Goal: Feedback & Contribution: Submit feedback/report problem

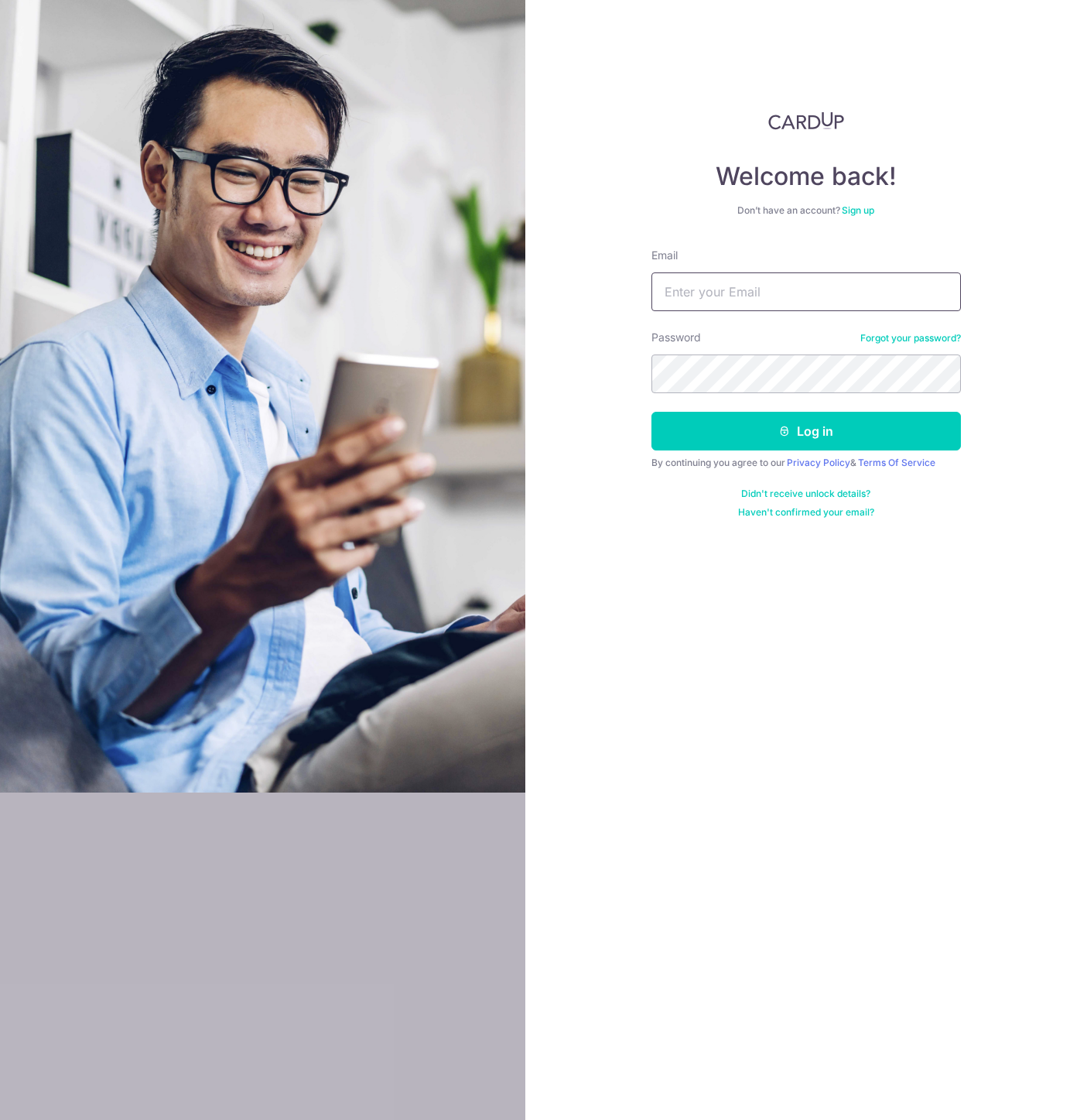
click at [744, 292] on input "Email" at bounding box center [806, 292] width 310 height 39
type input "slye@yahoo.com"
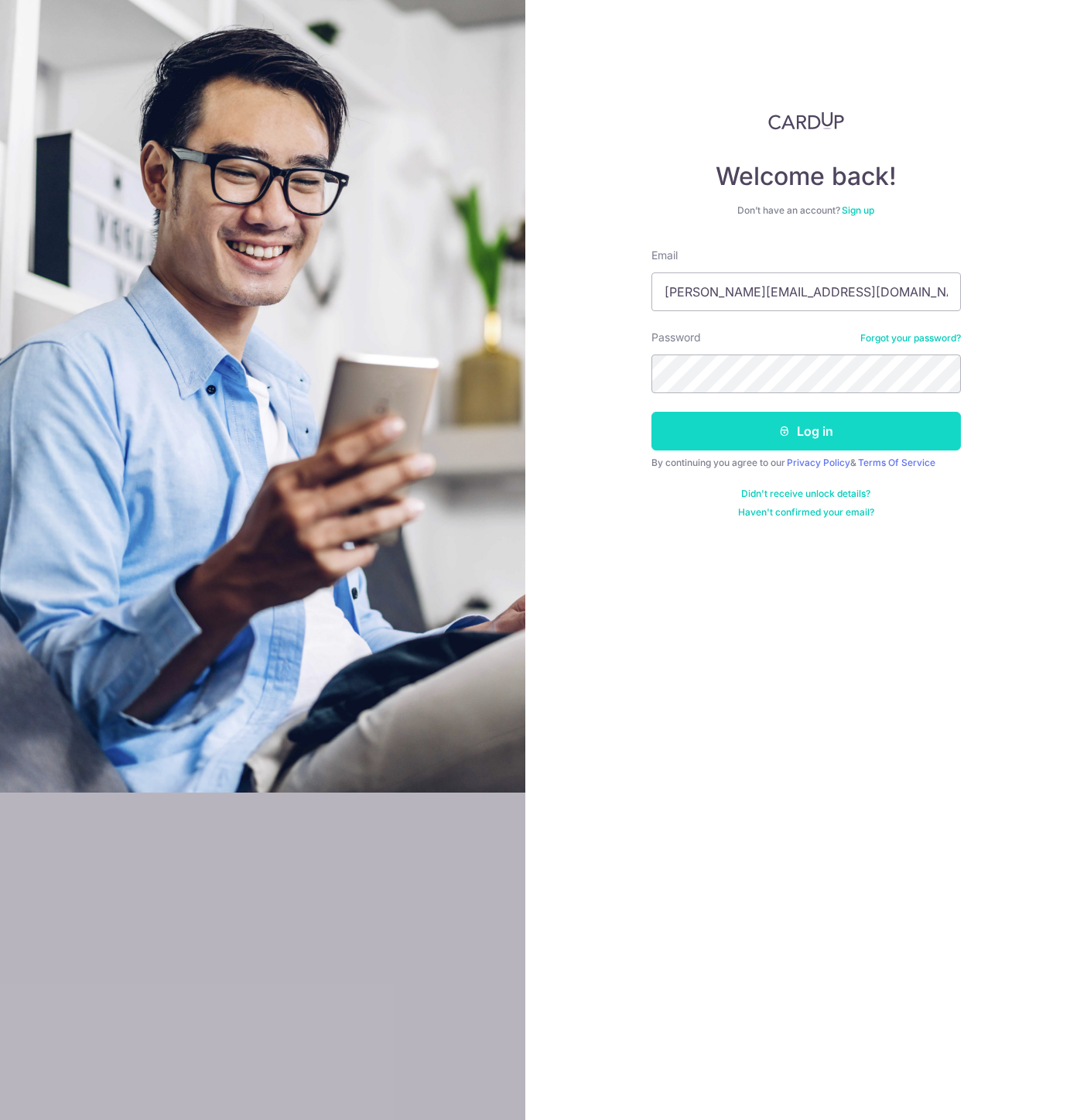
click at [811, 433] on button "Log in" at bounding box center [806, 431] width 310 height 39
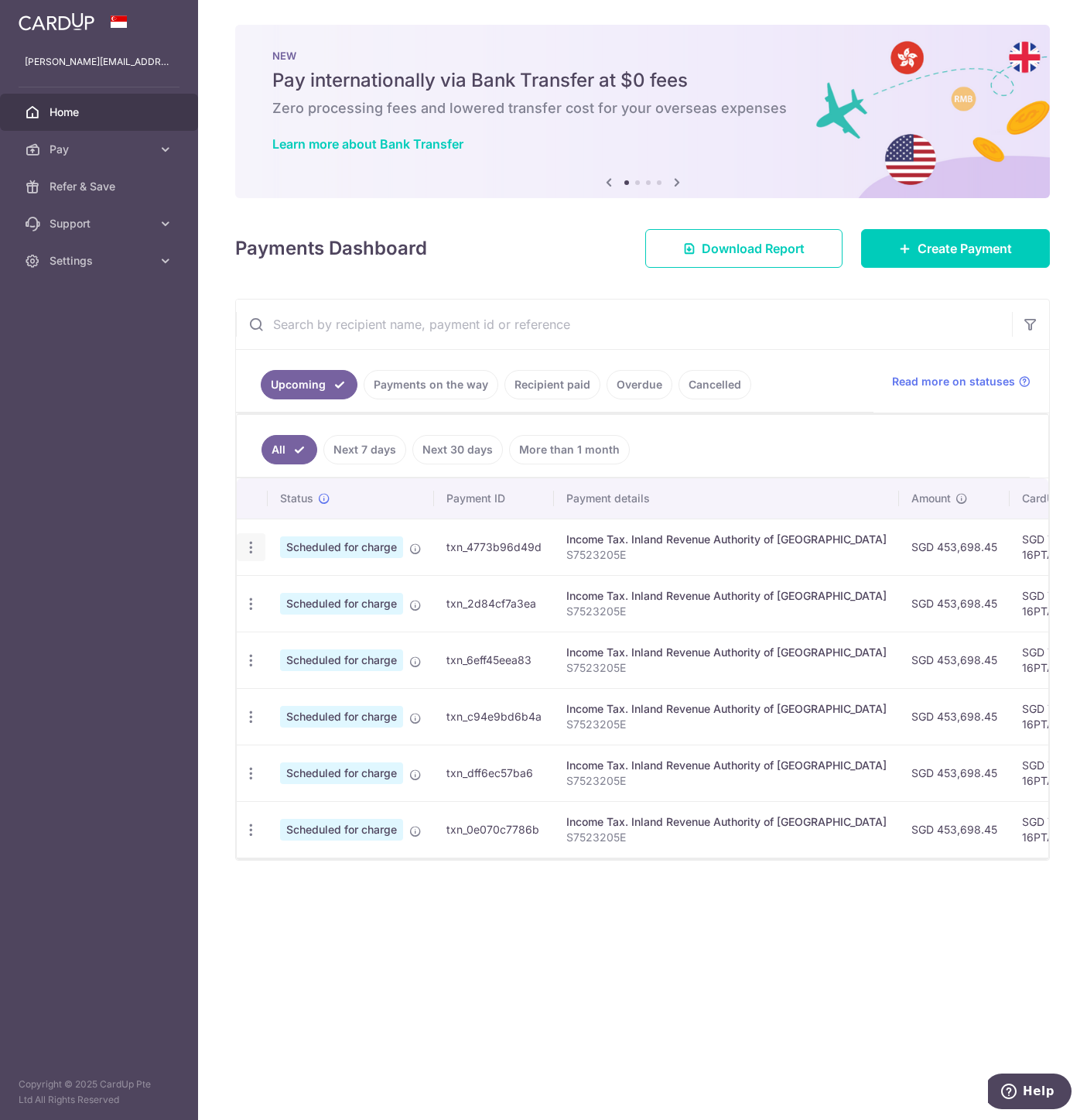
click at [252, 546] on icon "button" at bounding box center [251, 548] width 16 height 16
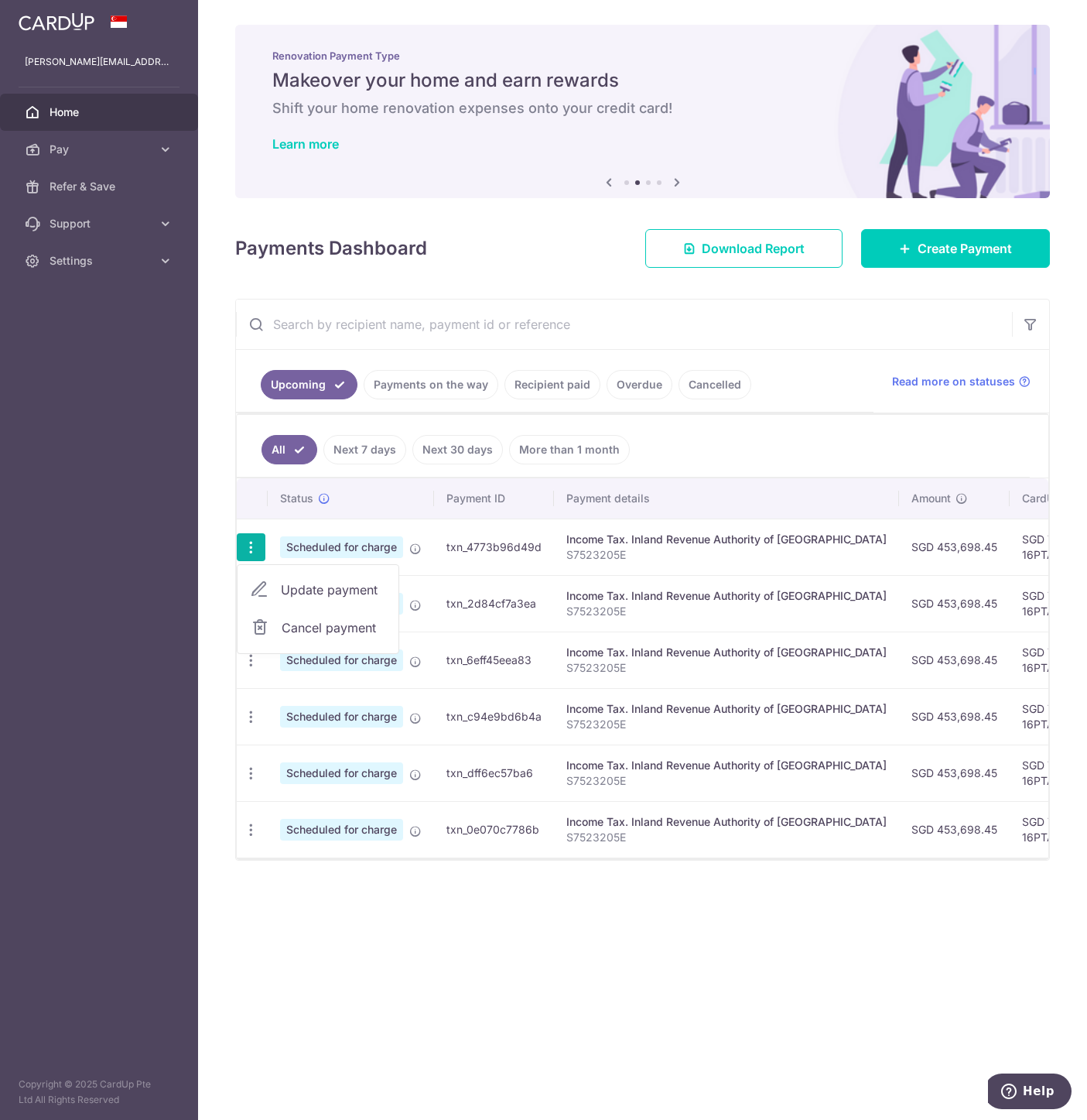
click at [769, 1041] on div "× Pause Schedule Pause all future payments in this series Pause just this one p…" at bounding box center [642, 560] width 889 height 1120
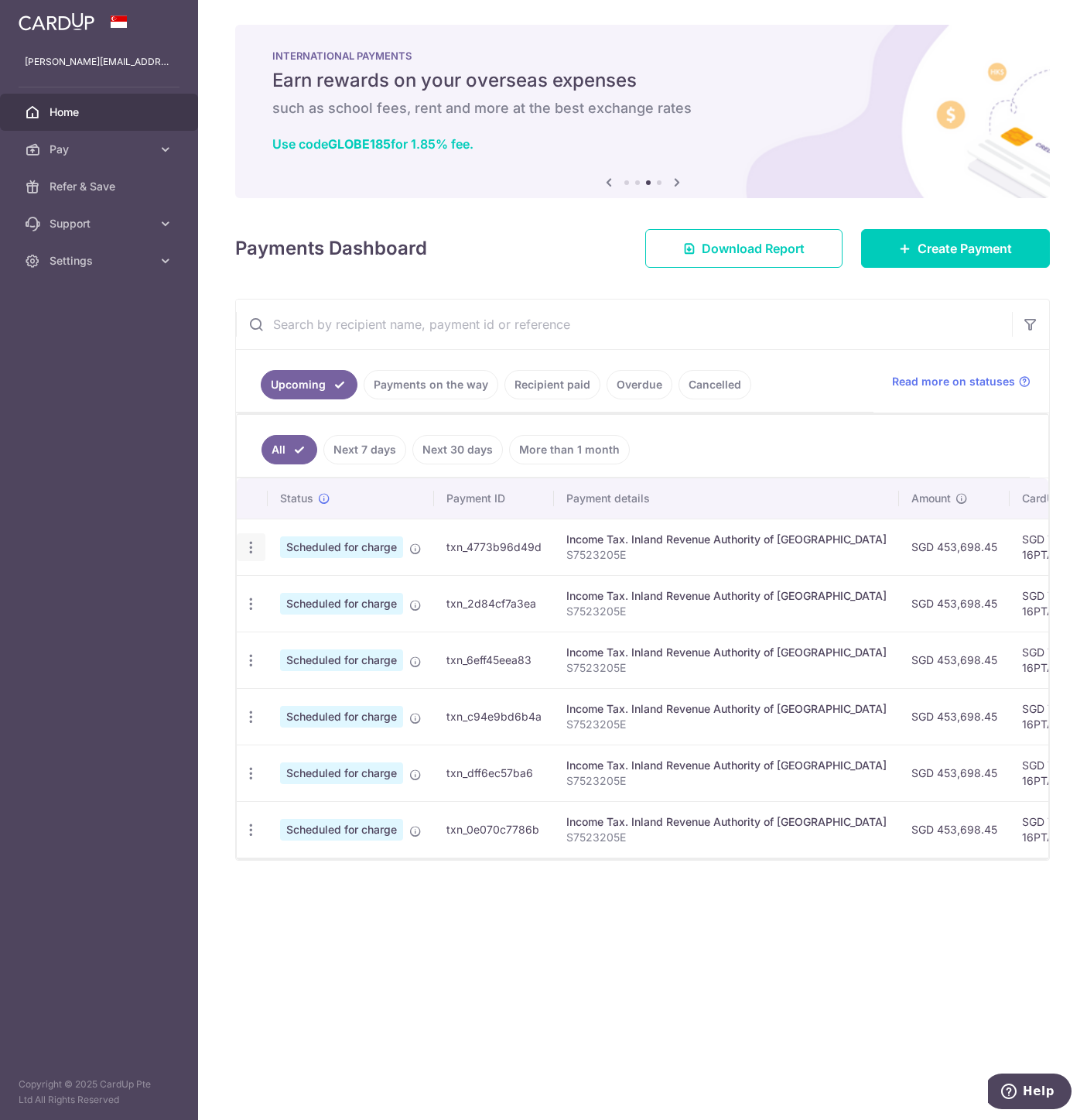
click at [244, 540] on icon "button" at bounding box center [251, 548] width 16 height 16
click at [318, 594] on span "Update payment" at bounding box center [333, 589] width 105 height 19
radio input "true"
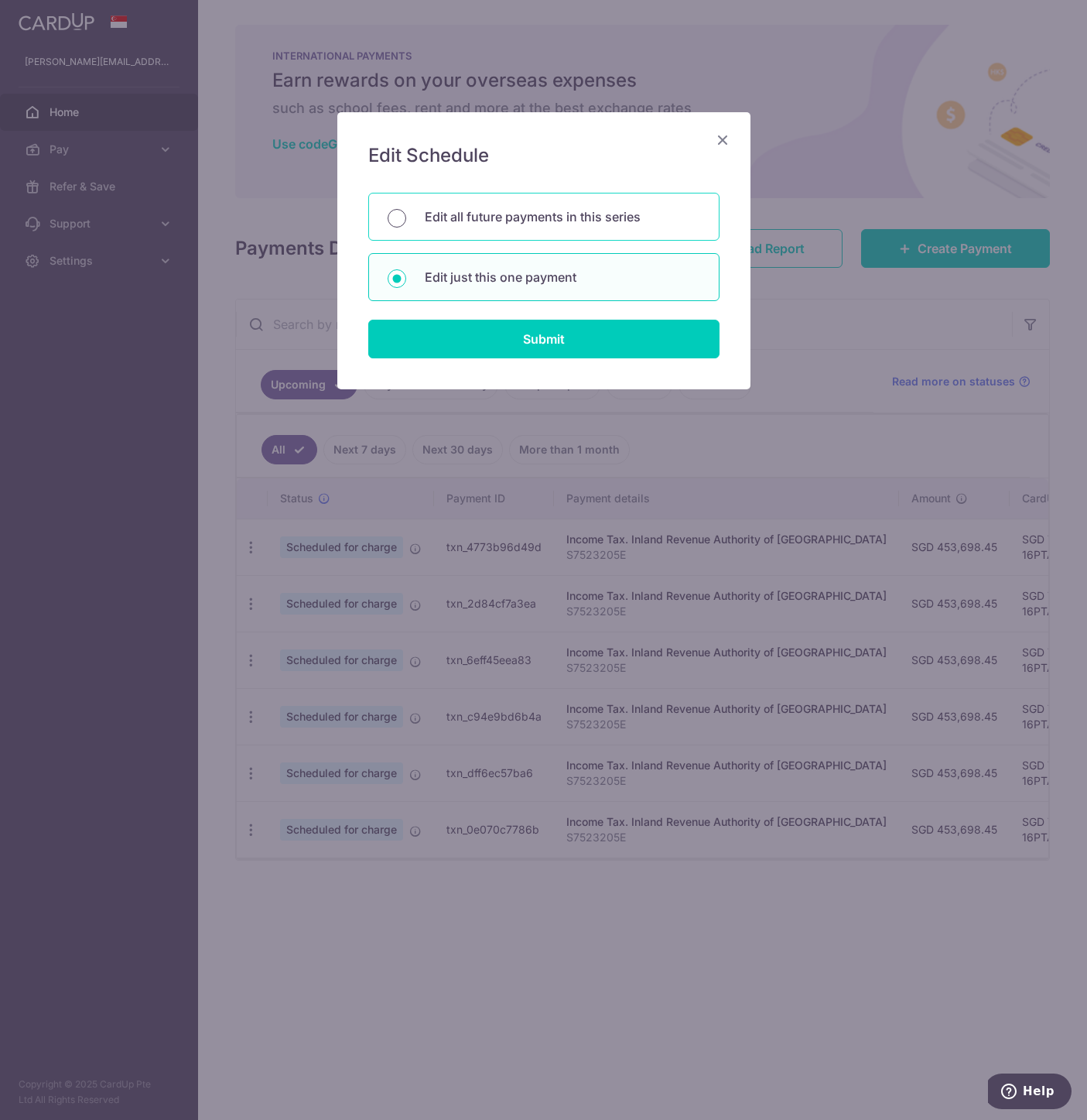
click at [404, 219] on input "Edit all future payments in this series" at bounding box center [396, 218] width 19 height 19
radio input "true"
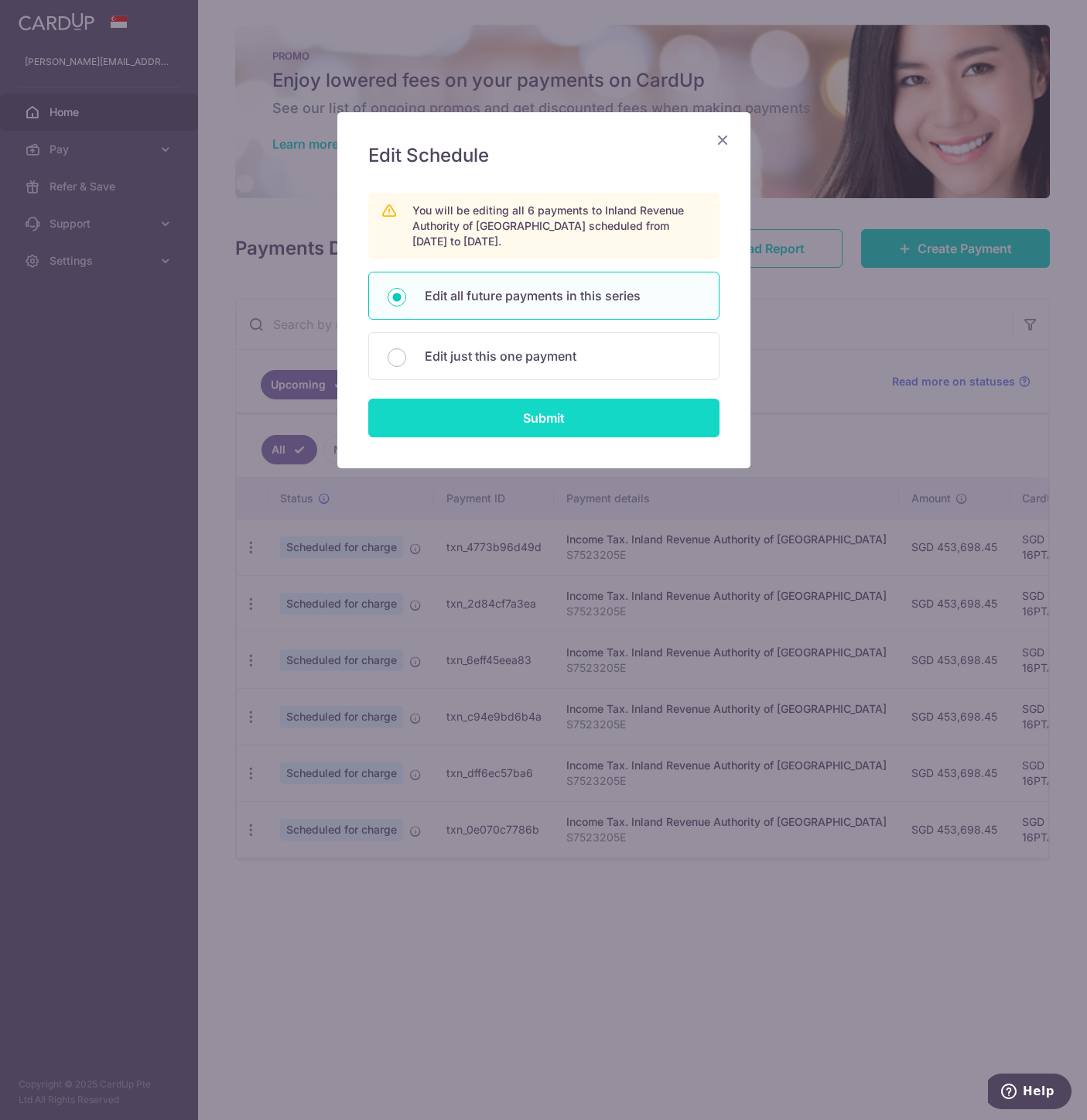
click at [487, 425] on input "Submit" at bounding box center [543, 418] width 351 height 39
radio input "true"
type input "453,698.45"
type input "S7523205E"
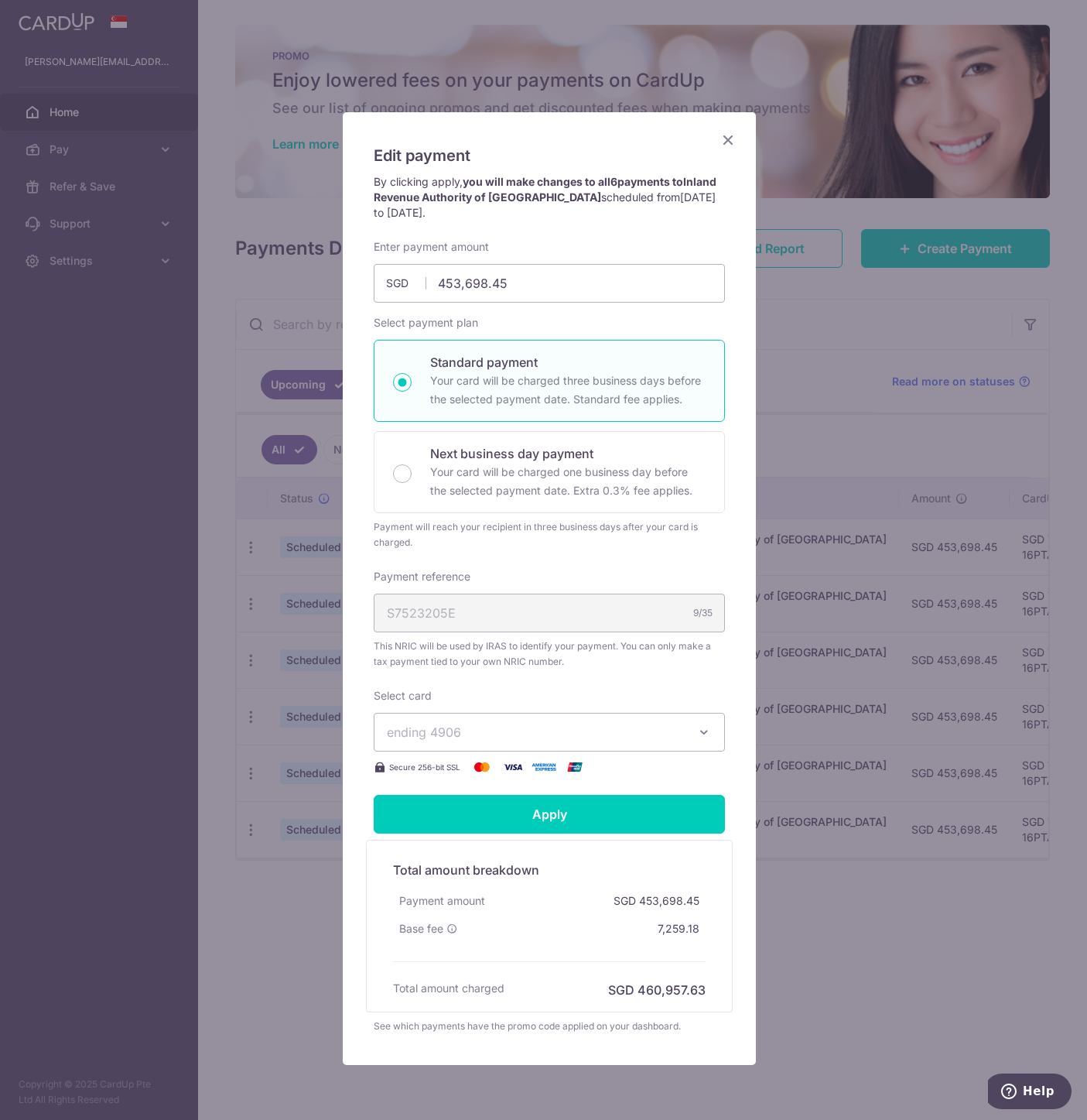
click at [724, 133] on icon "Close" at bounding box center [727, 140] width 19 height 19
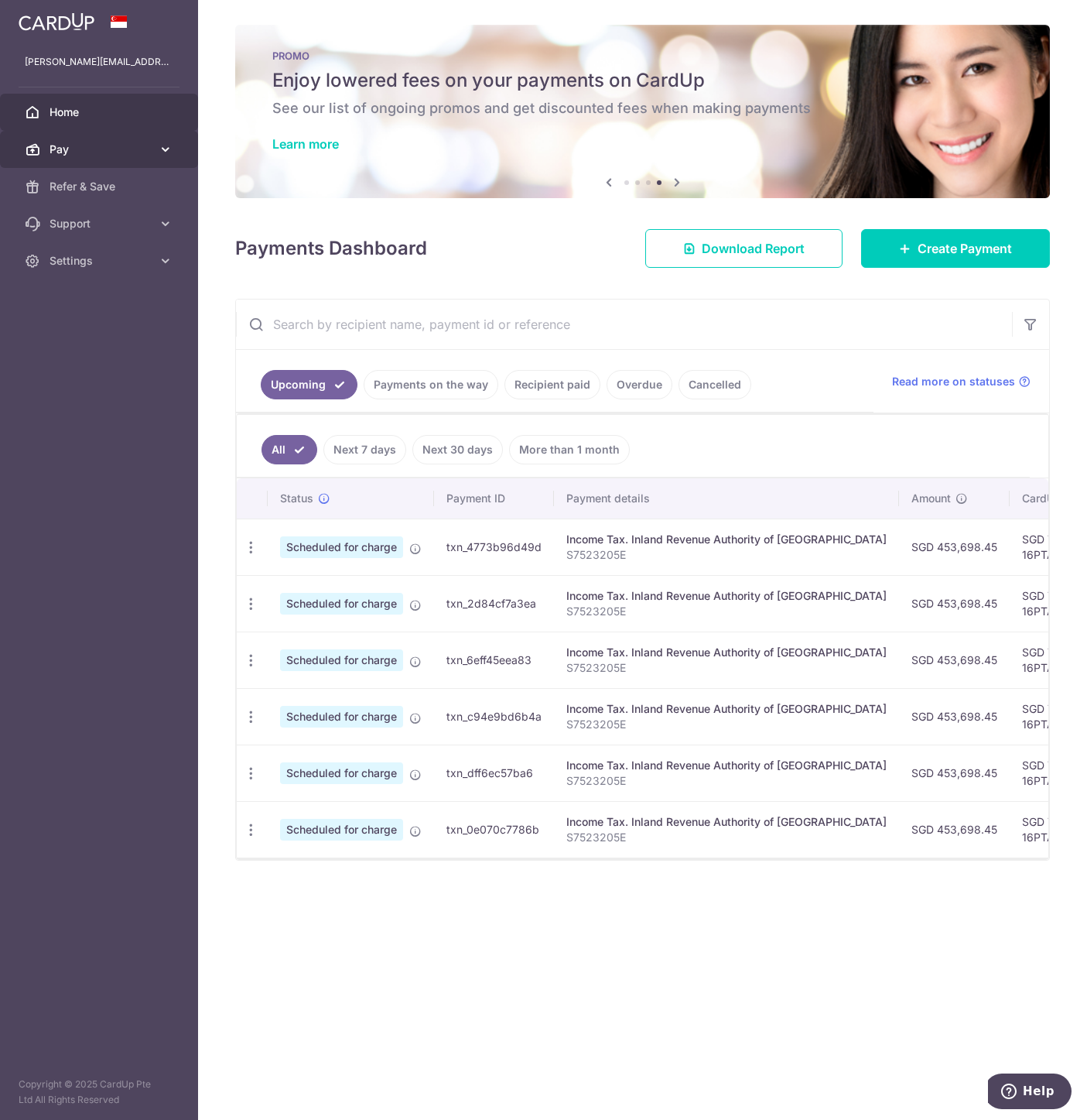
click at [148, 150] on span "Pay" at bounding box center [100, 149] width 102 height 15
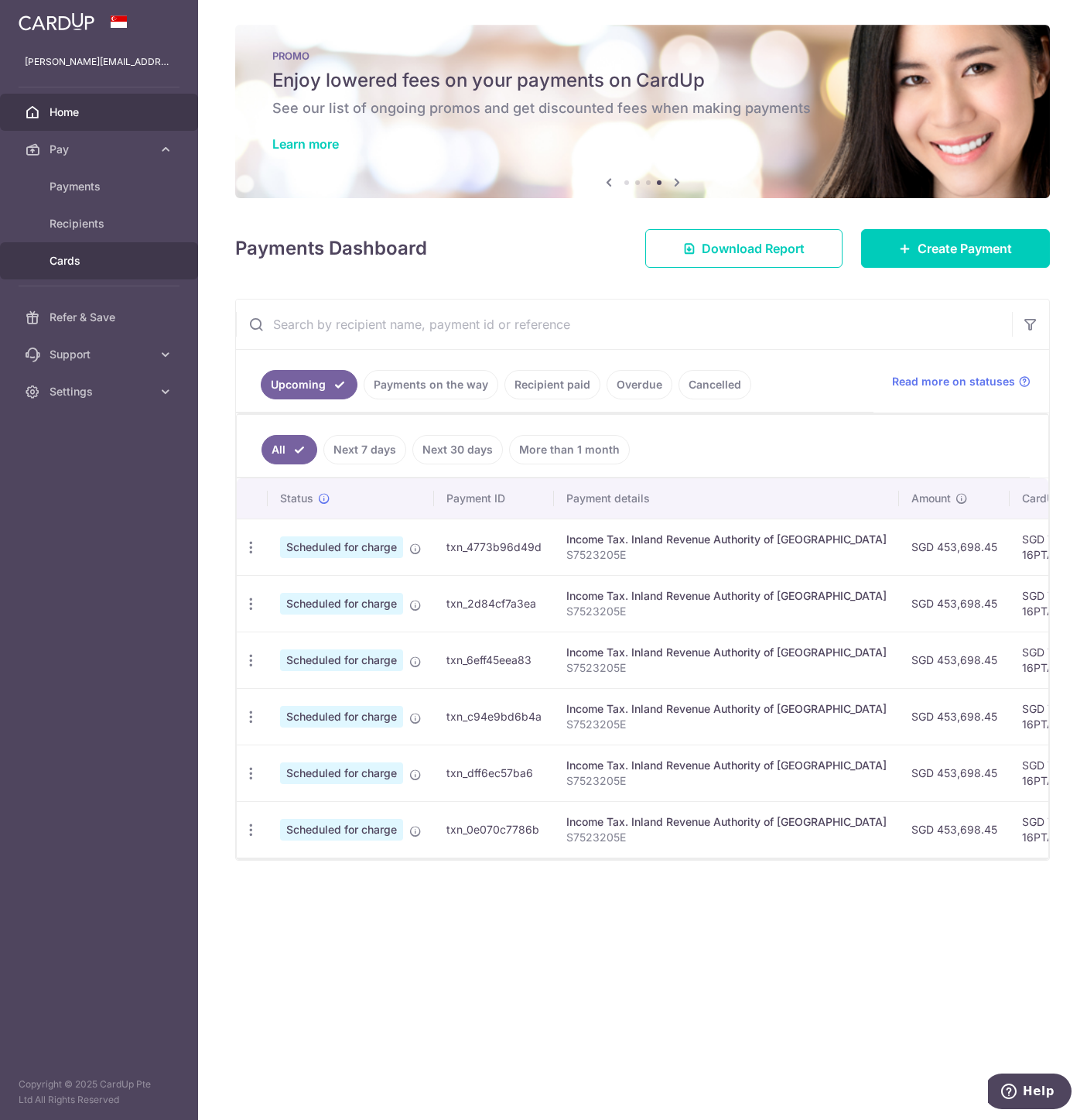
click at [93, 258] on span "Cards" at bounding box center [100, 260] width 102 height 15
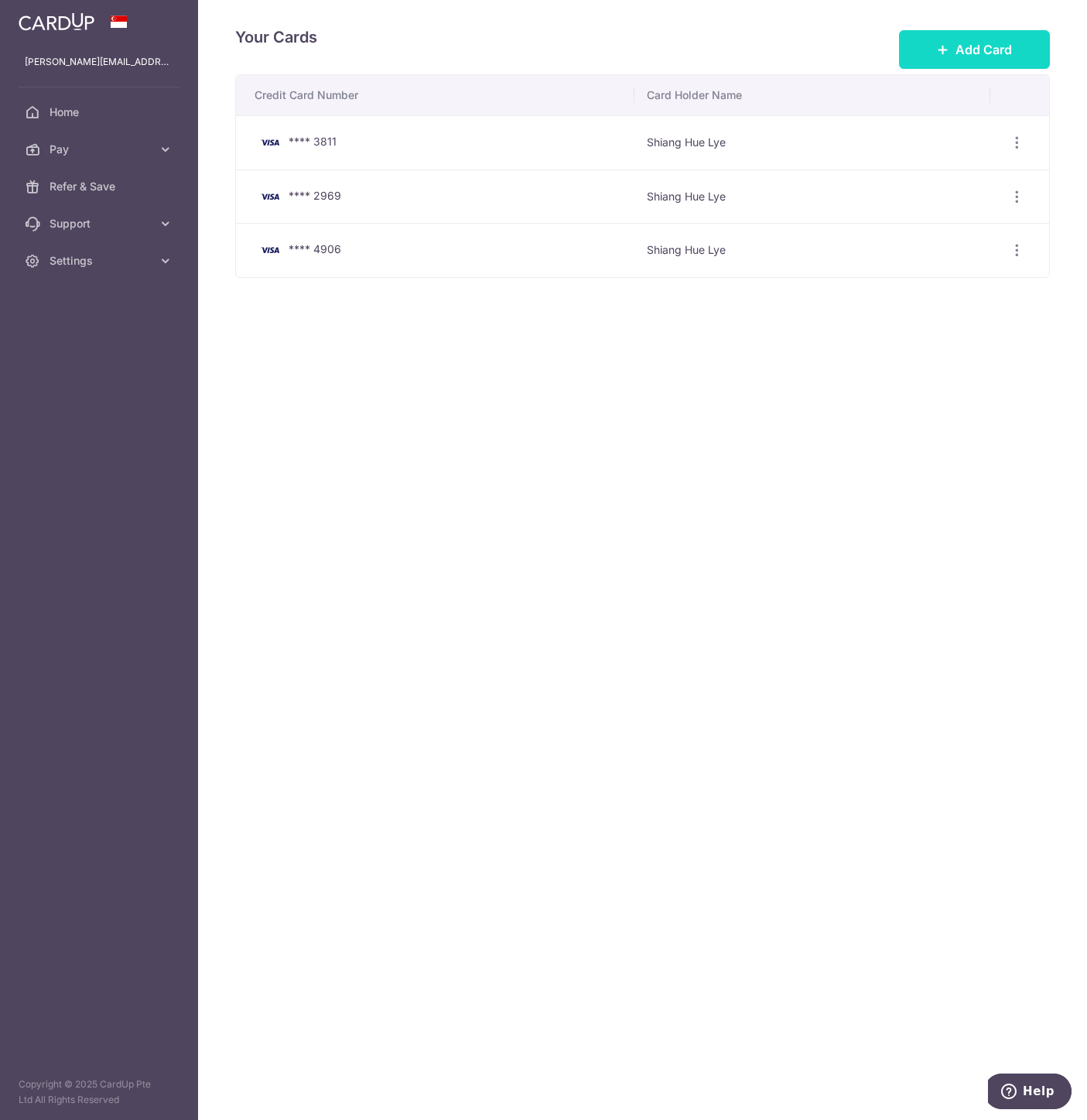
click at [928, 53] on button "Add Card" at bounding box center [974, 50] width 151 height 39
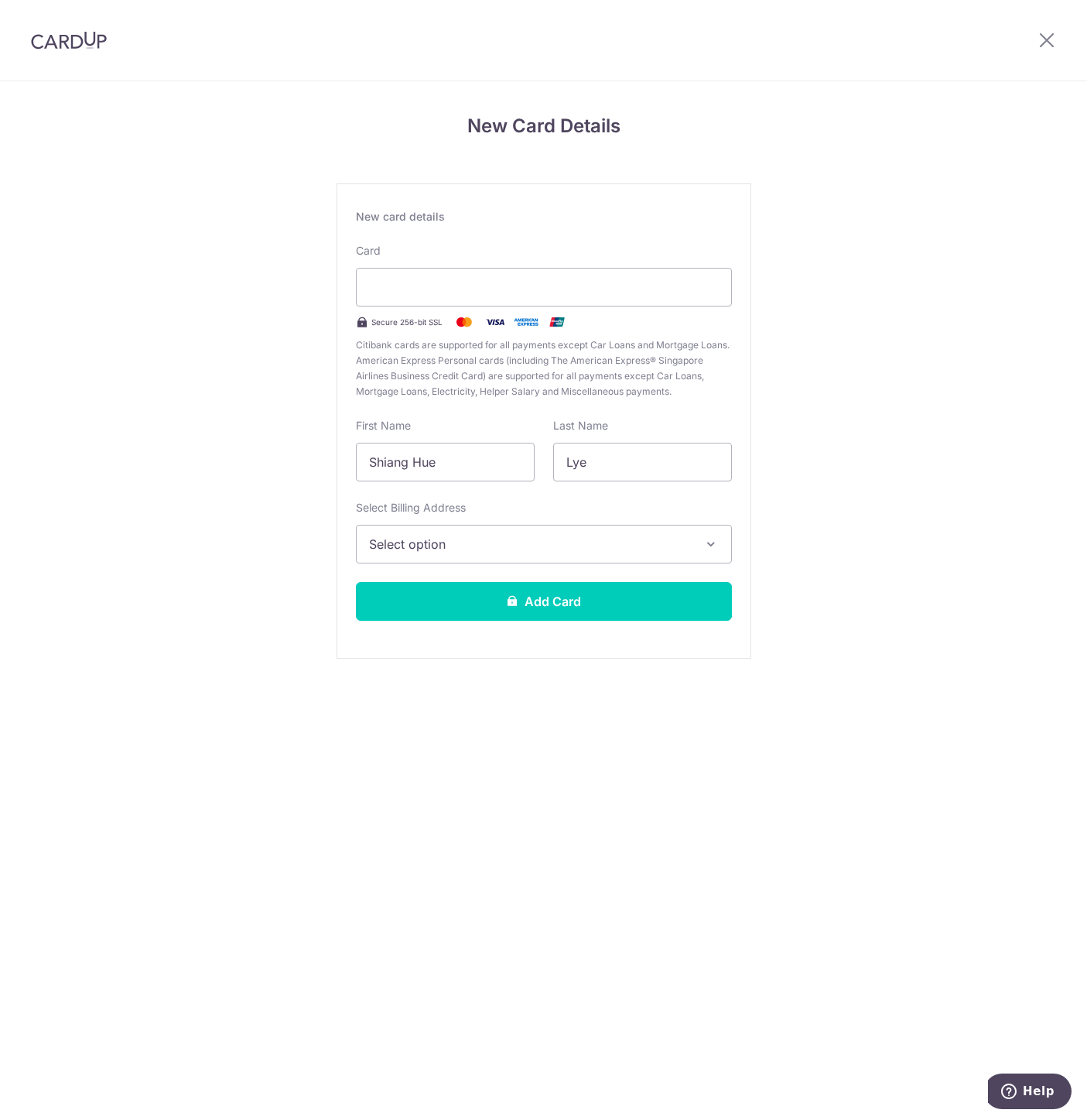
click at [471, 543] on span "Select option" at bounding box center [530, 543] width 322 height 19
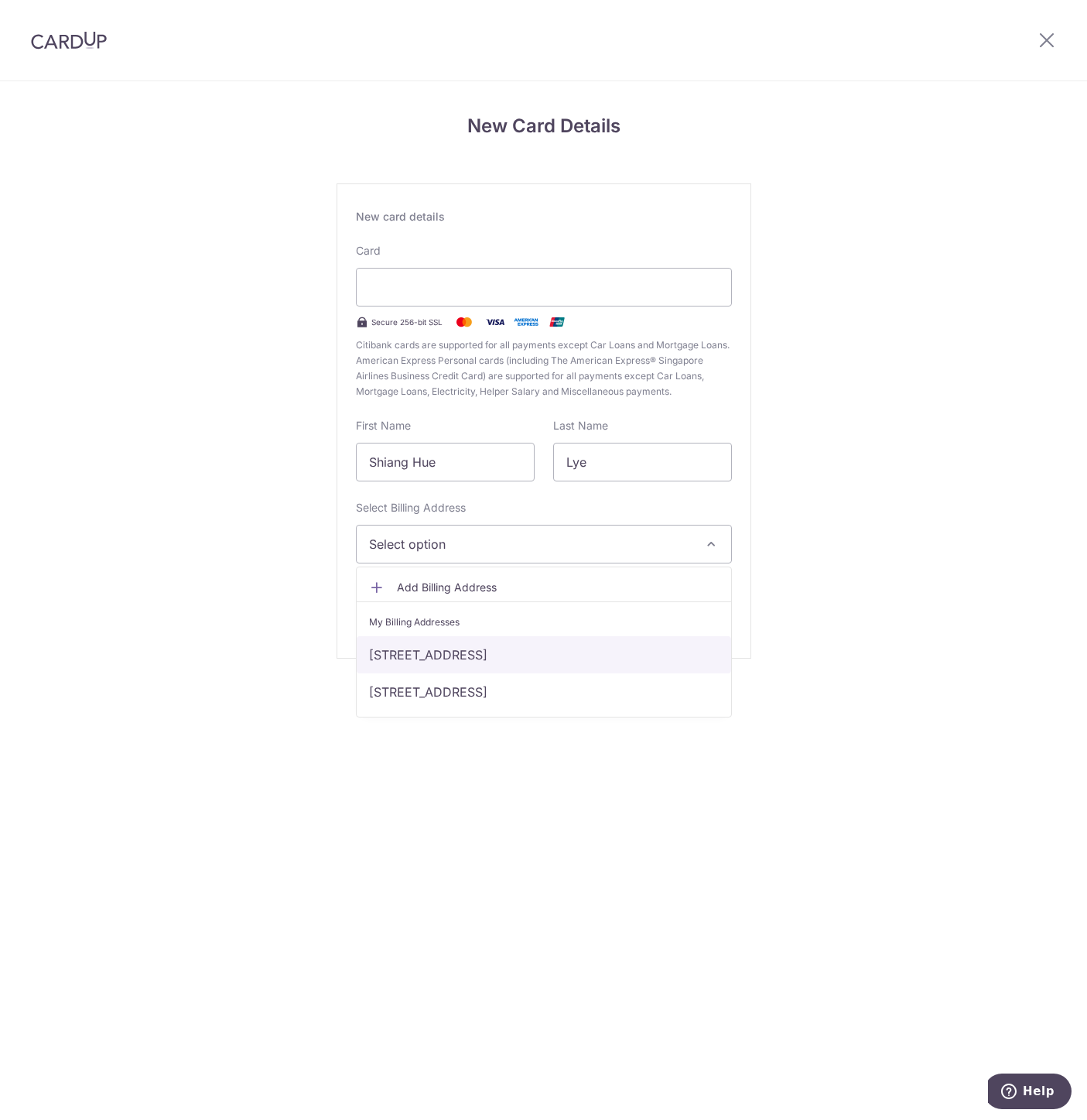
click at [484, 652] on link "[STREET_ADDRESS]" at bounding box center [543, 655] width 374 height 37
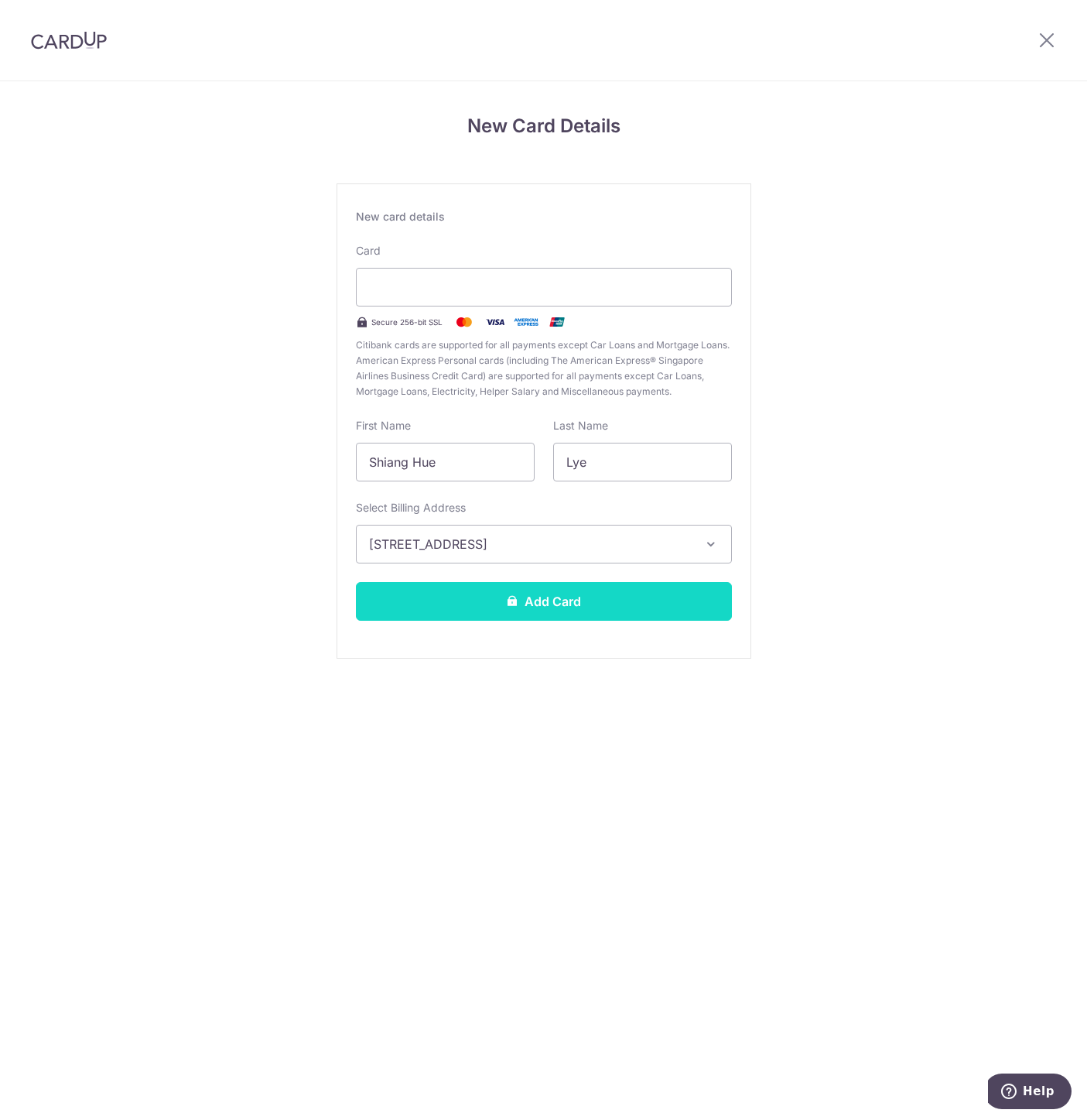
click at [522, 597] on button "Add Card" at bounding box center [543, 602] width 376 height 39
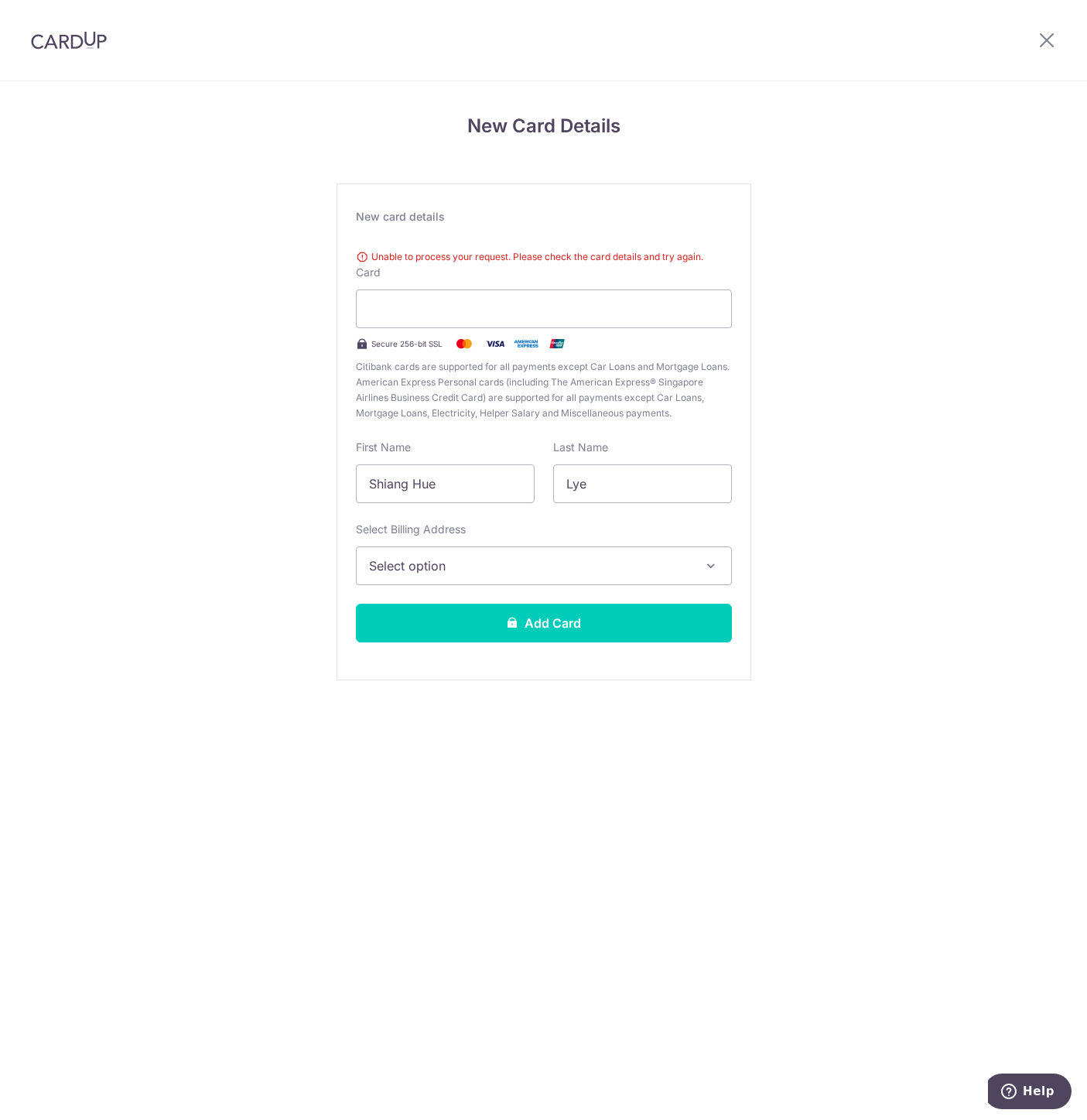
click at [463, 568] on span "Select option" at bounding box center [530, 565] width 322 height 19
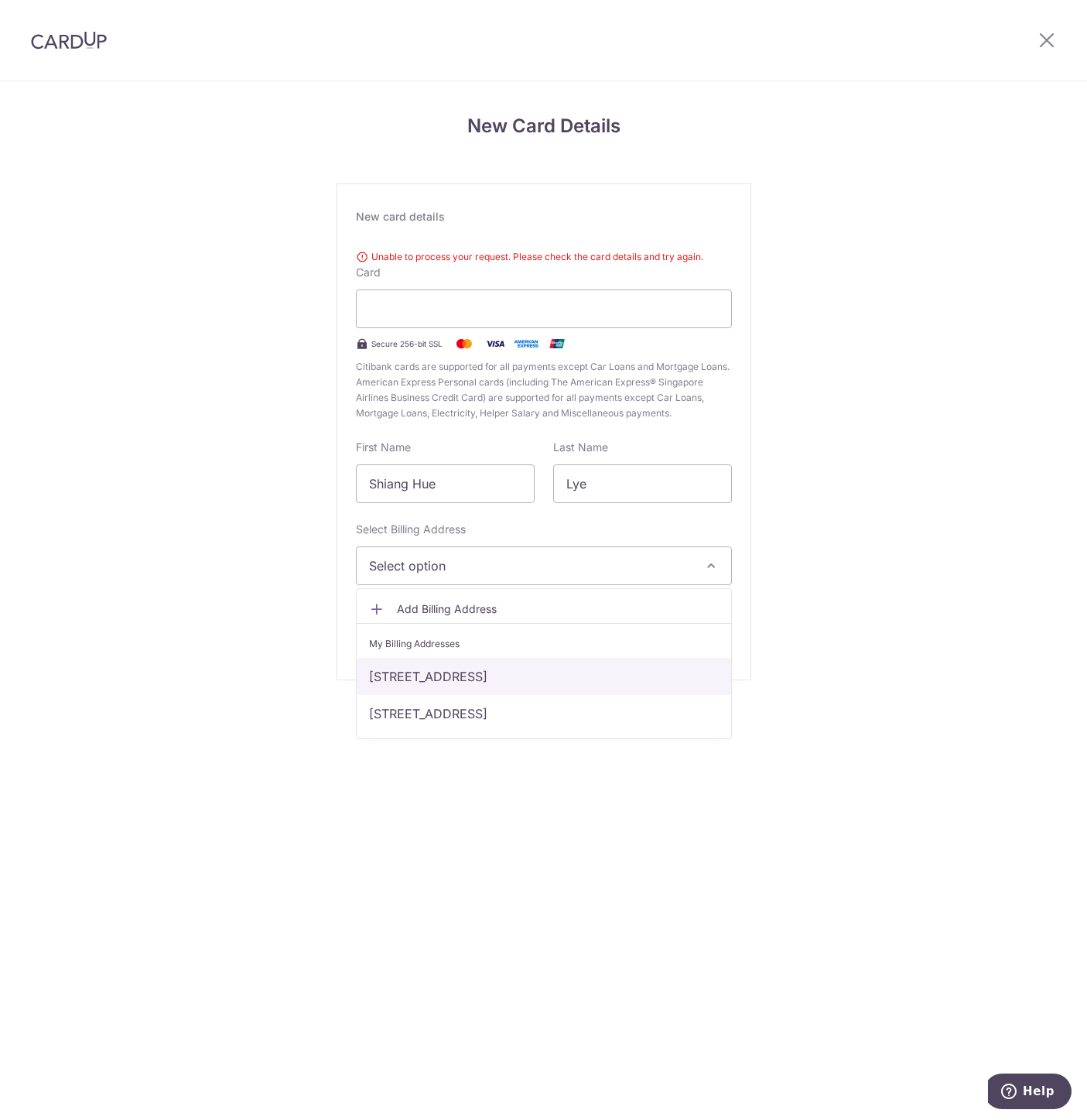
click at [474, 677] on link "[STREET_ADDRESS]" at bounding box center [543, 676] width 374 height 37
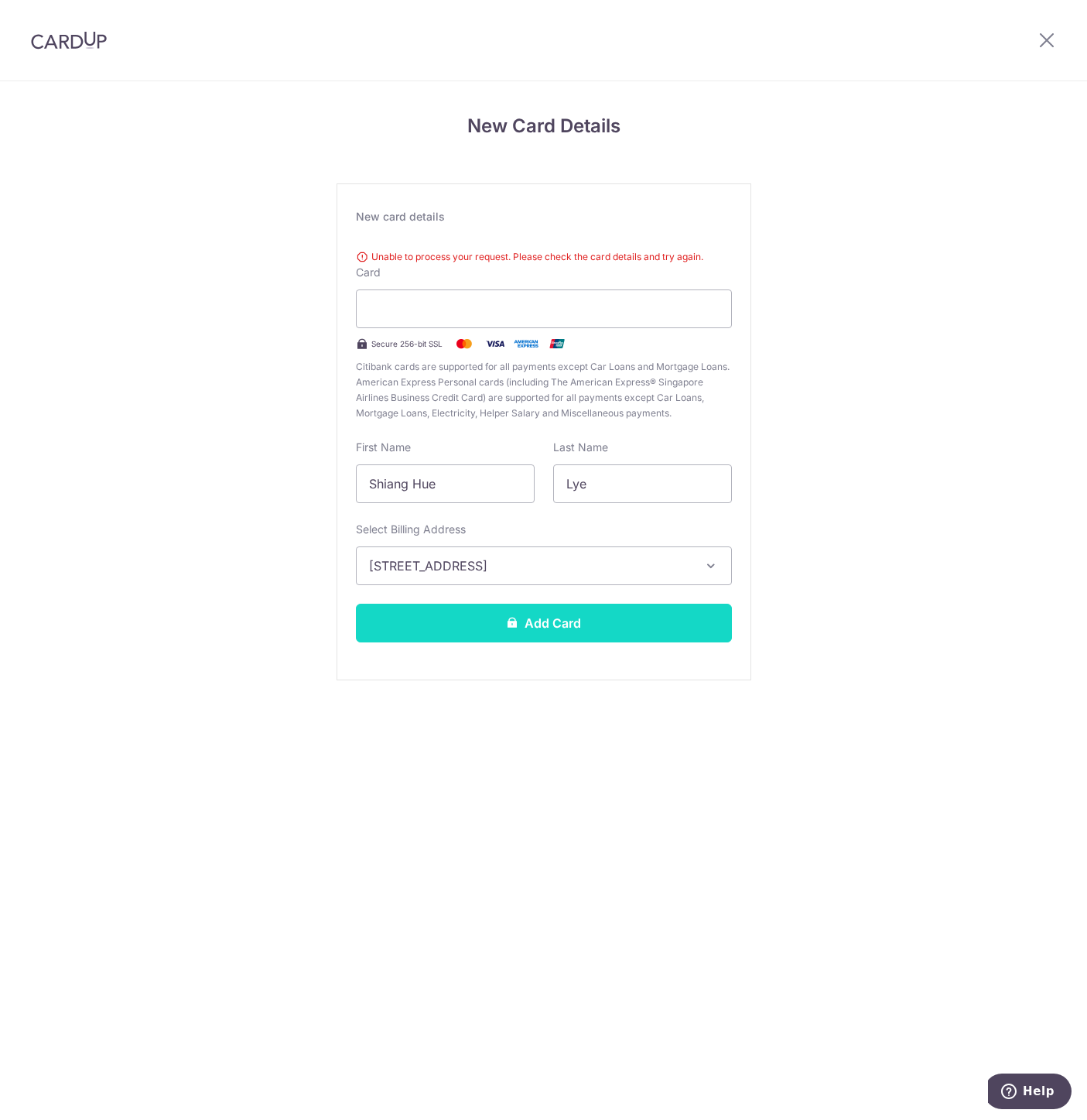
click at [561, 622] on button "Add Card" at bounding box center [543, 623] width 376 height 39
click at [989, 502] on div "New Card Details New card details Unable to process your request. Please check …" at bounding box center [543, 417] width 1087 height 671
click at [553, 558] on span "Select option" at bounding box center [530, 565] width 322 height 19
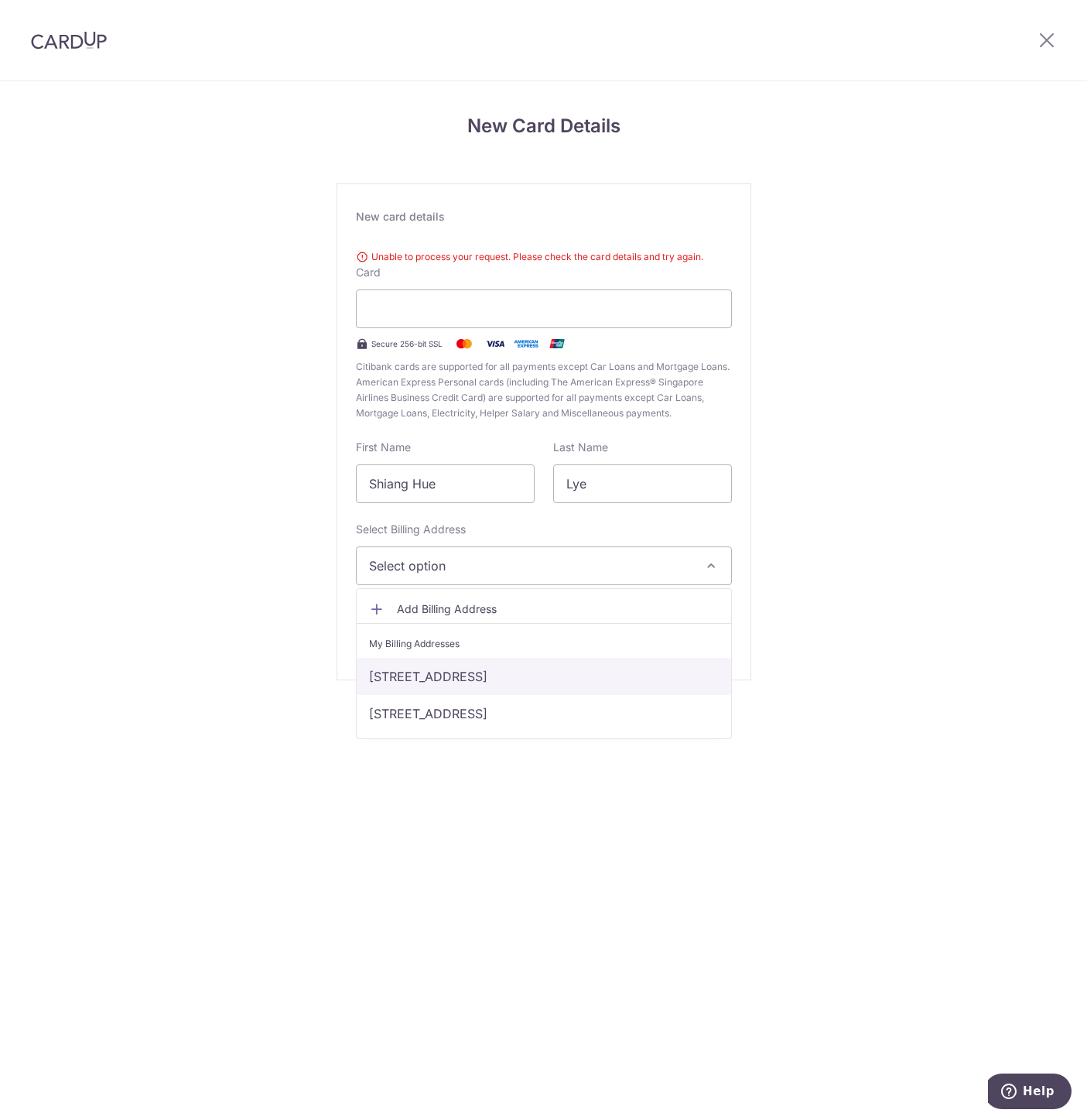
click at [443, 680] on link "1 Margoliouth Rd, Singapore, Singapore-258527" at bounding box center [543, 676] width 374 height 37
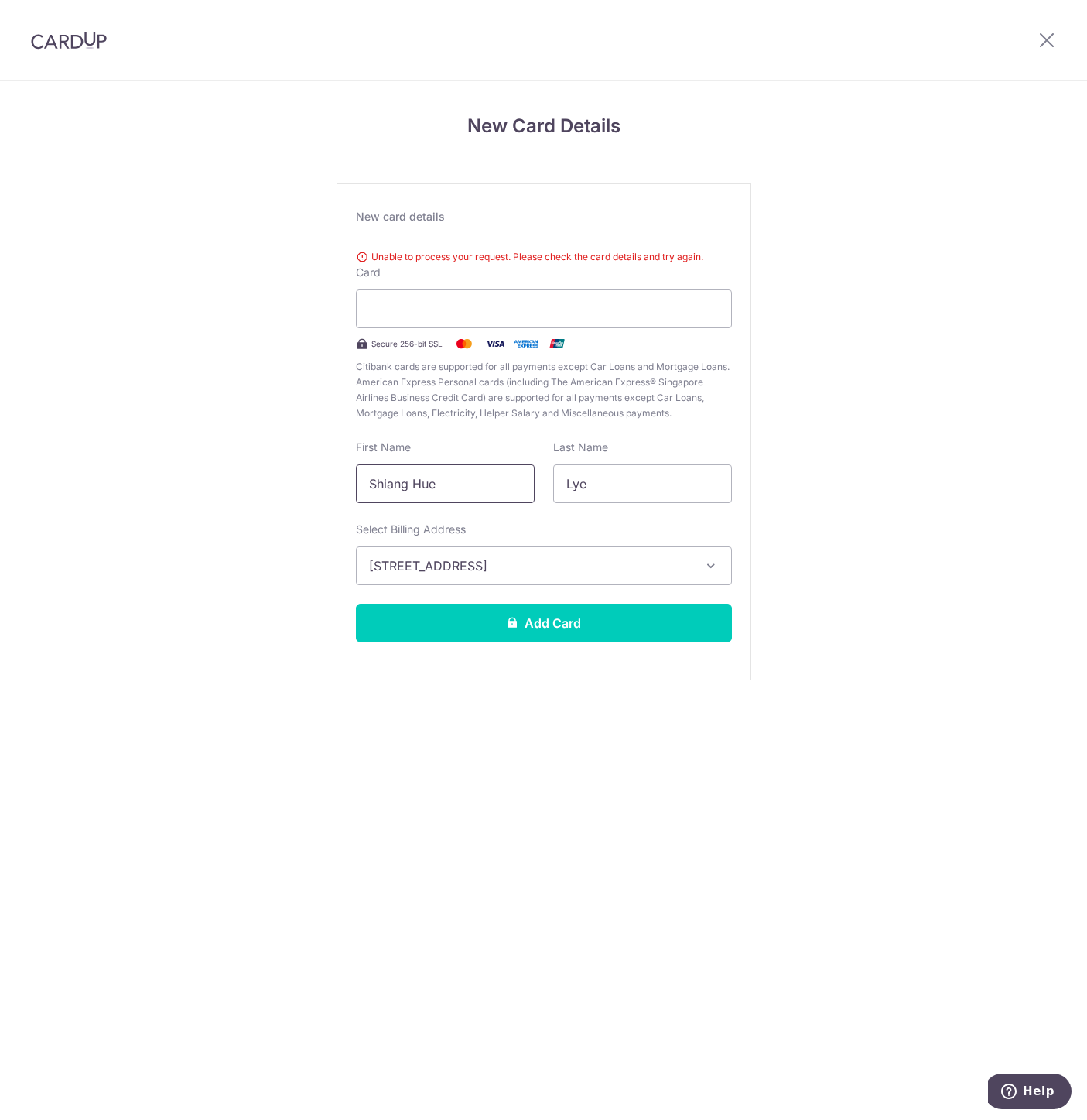
click at [457, 476] on input "Shiang Hue" at bounding box center [445, 484] width 179 height 39
click at [406, 486] on input "Shiang Hue" at bounding box center [445, 484] width 179 height 39
click at [367, 484] on input "Shiang Hue" at bounding box center [445, 484] width 179 height 39
click at [359, 486] on input "Shiang Hue" at bounding box center [445, 484] width 179 height 39
drag, startPoint x: 412, startPoint y: 484, endPoint x: 493, endPoint y: 490, distance: 81.2
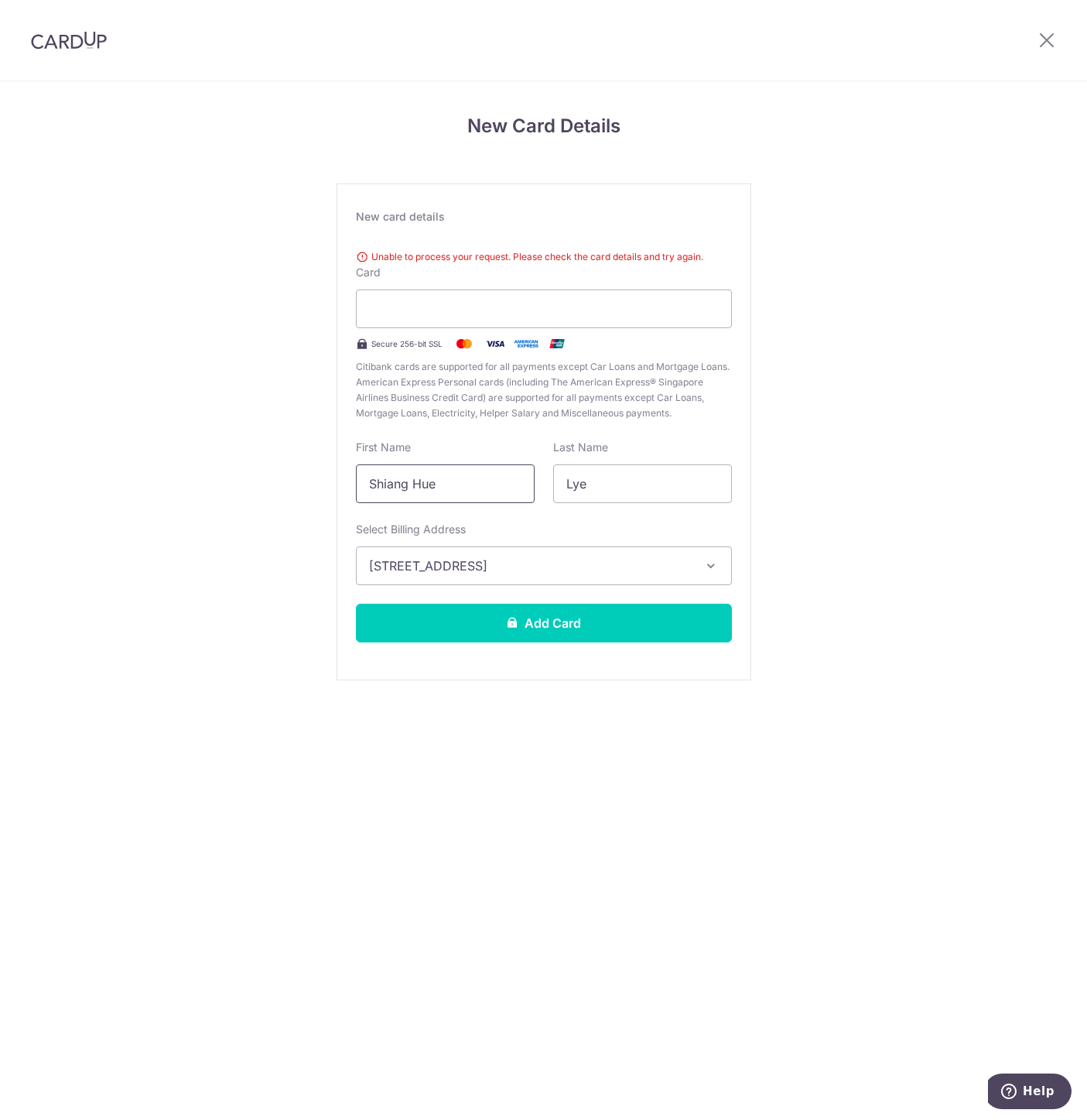
click at [493, 490] on input "Shiang Hue" at bounding box center [445, 484] width 179 height 39
click at [515, 626] on icon at bounding box center [512, 622] width 12 height 12
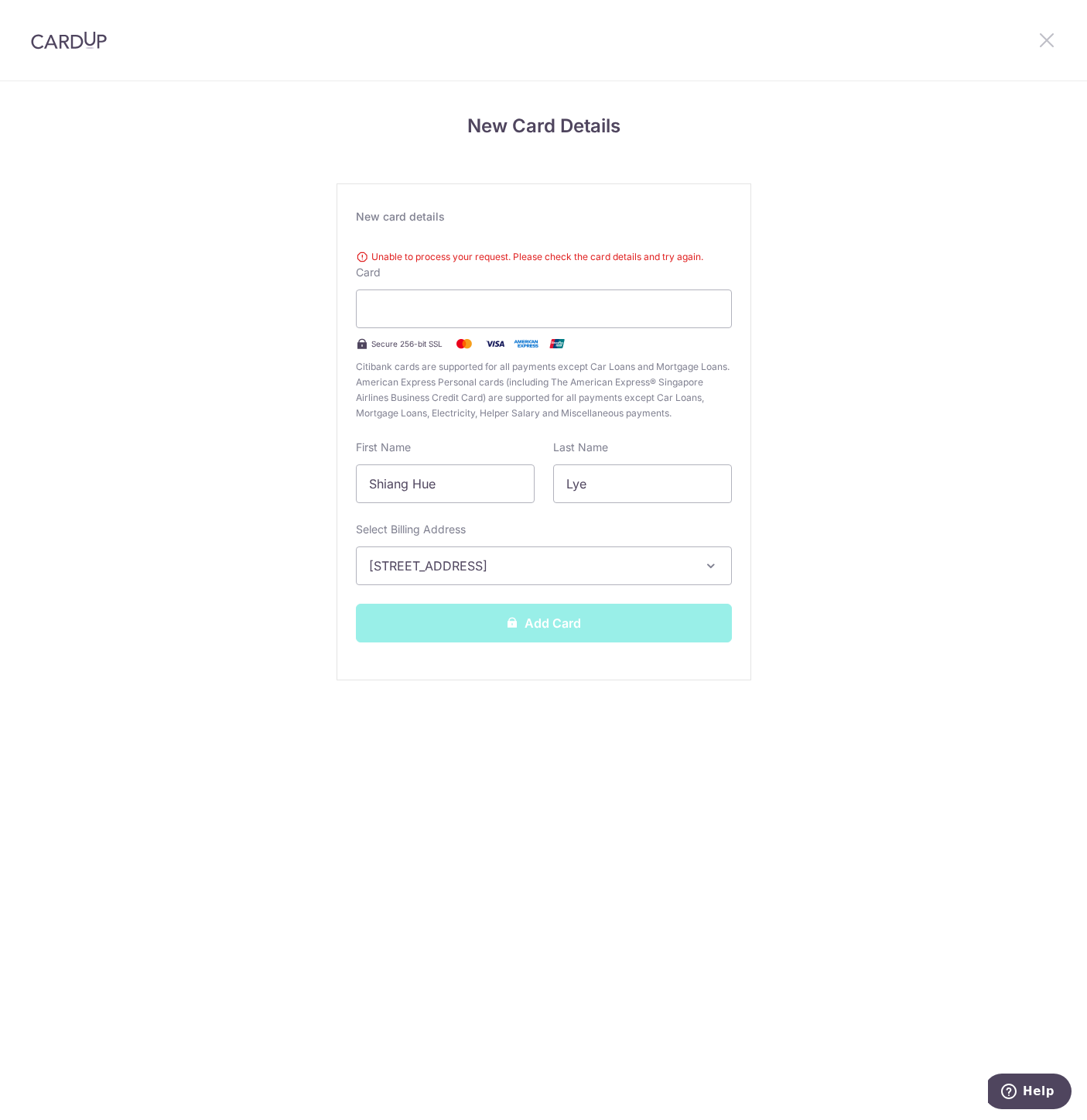
click at [1048, 40] on icon at bounding box center [1046, 40] width 19 height 19
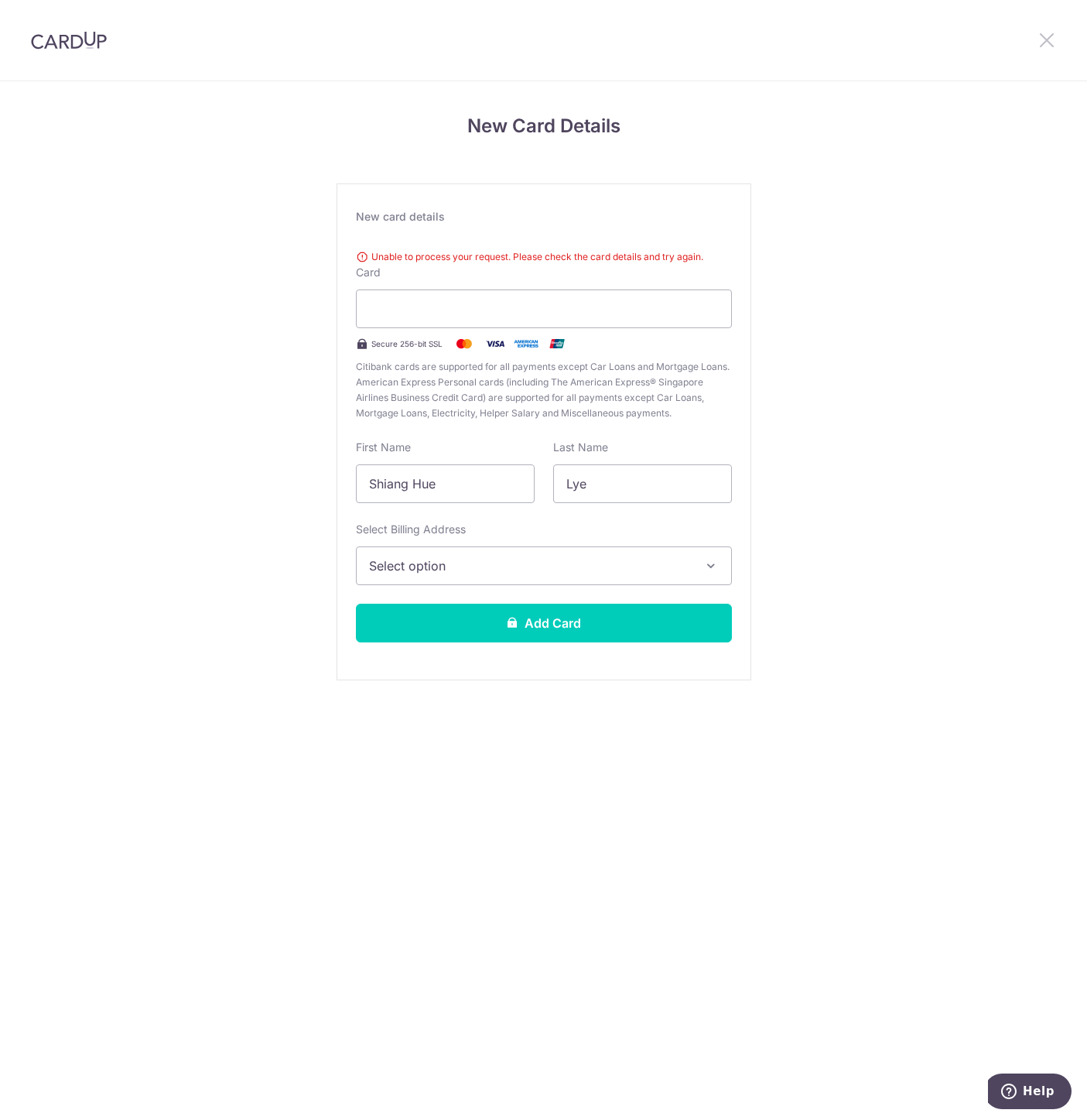
click at [1053, 33] on icon at bounding box center [1046, 40] width 19 height 19
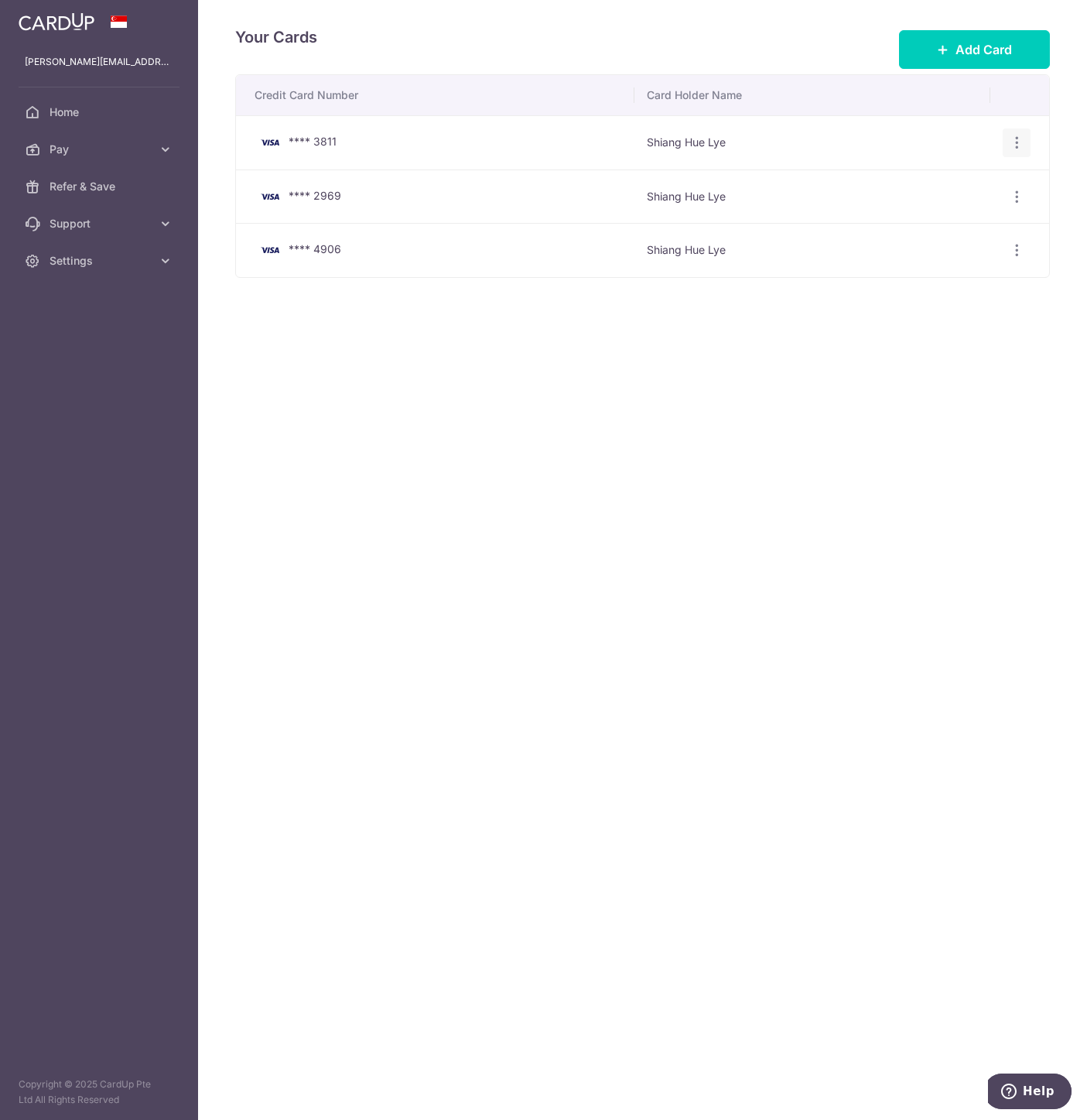
click at [1014, 137] on icon "button" at bounding box center [1016, 142] width 16 height 16
click at [965, 182] on span "View/Edit" at bounding box center [964, 185] width 105 height 19
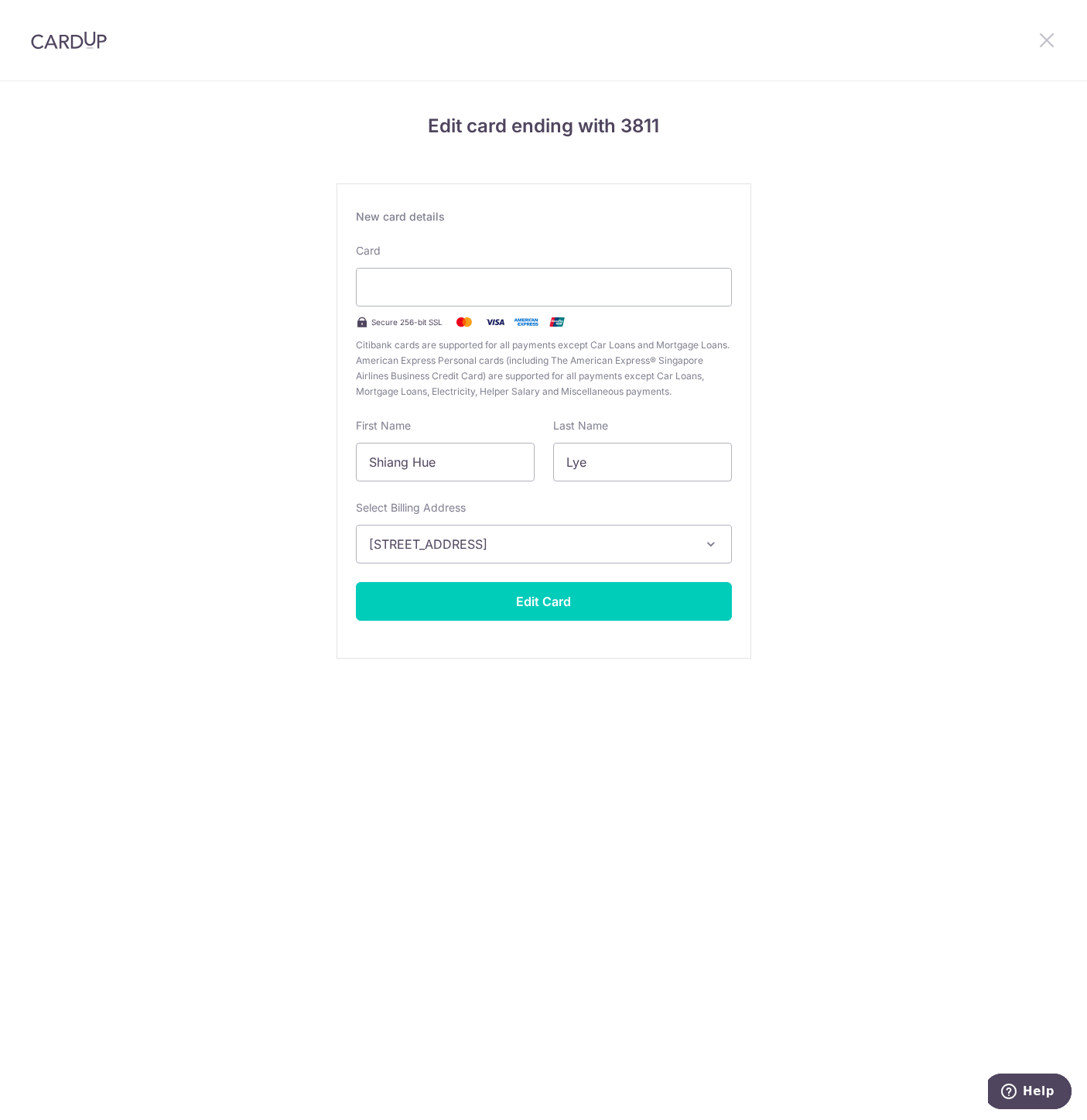
click at [1050, 38] on icon at bounding box center [1046, 40] width 19 height 19
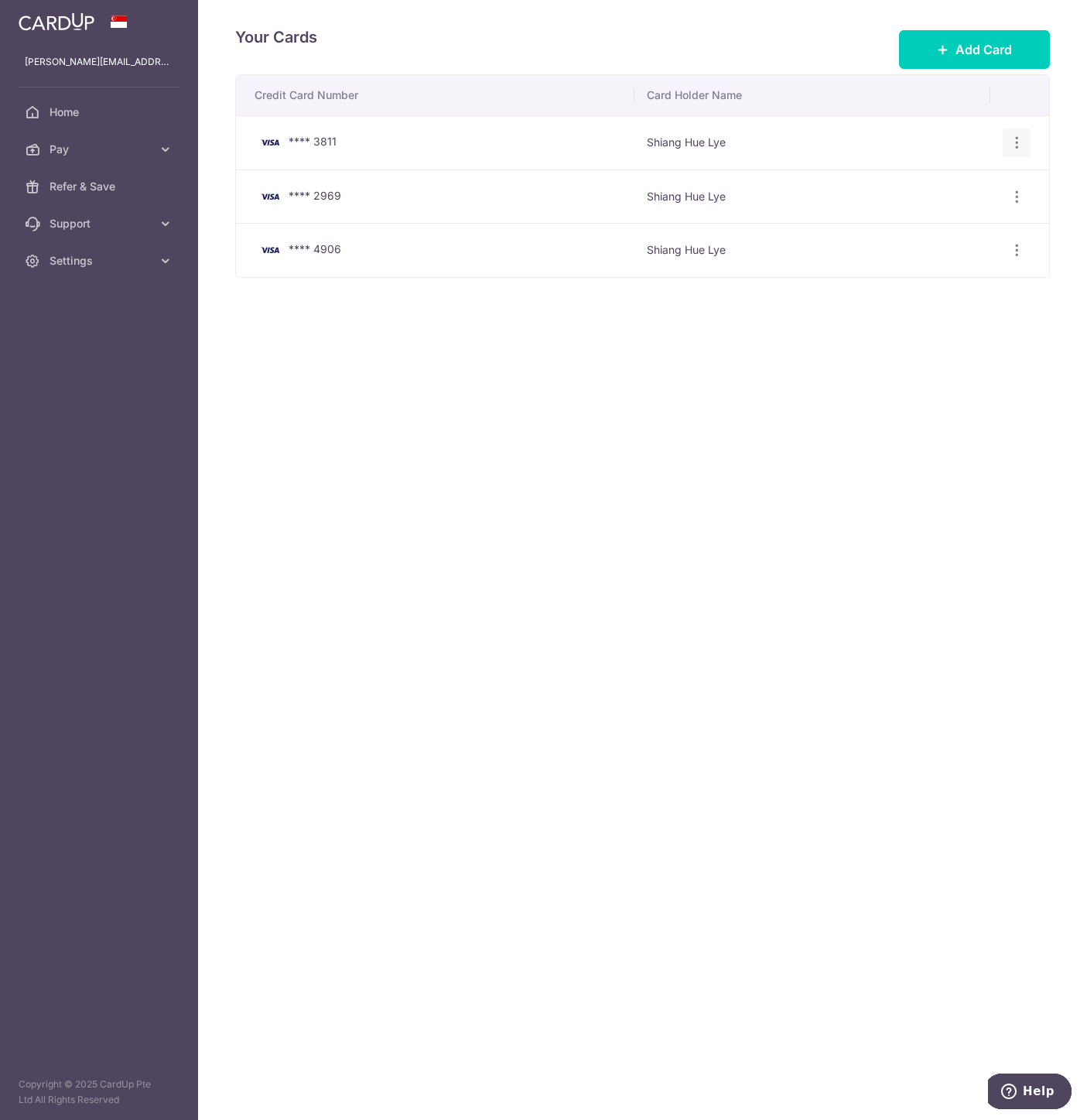
click at [1021, 145] on icon "button" at bounding box center [1016, 142] width 16 height 16
click at [932, 225] on span "Delete" at bounding box center [964, 222] width 105 height 19
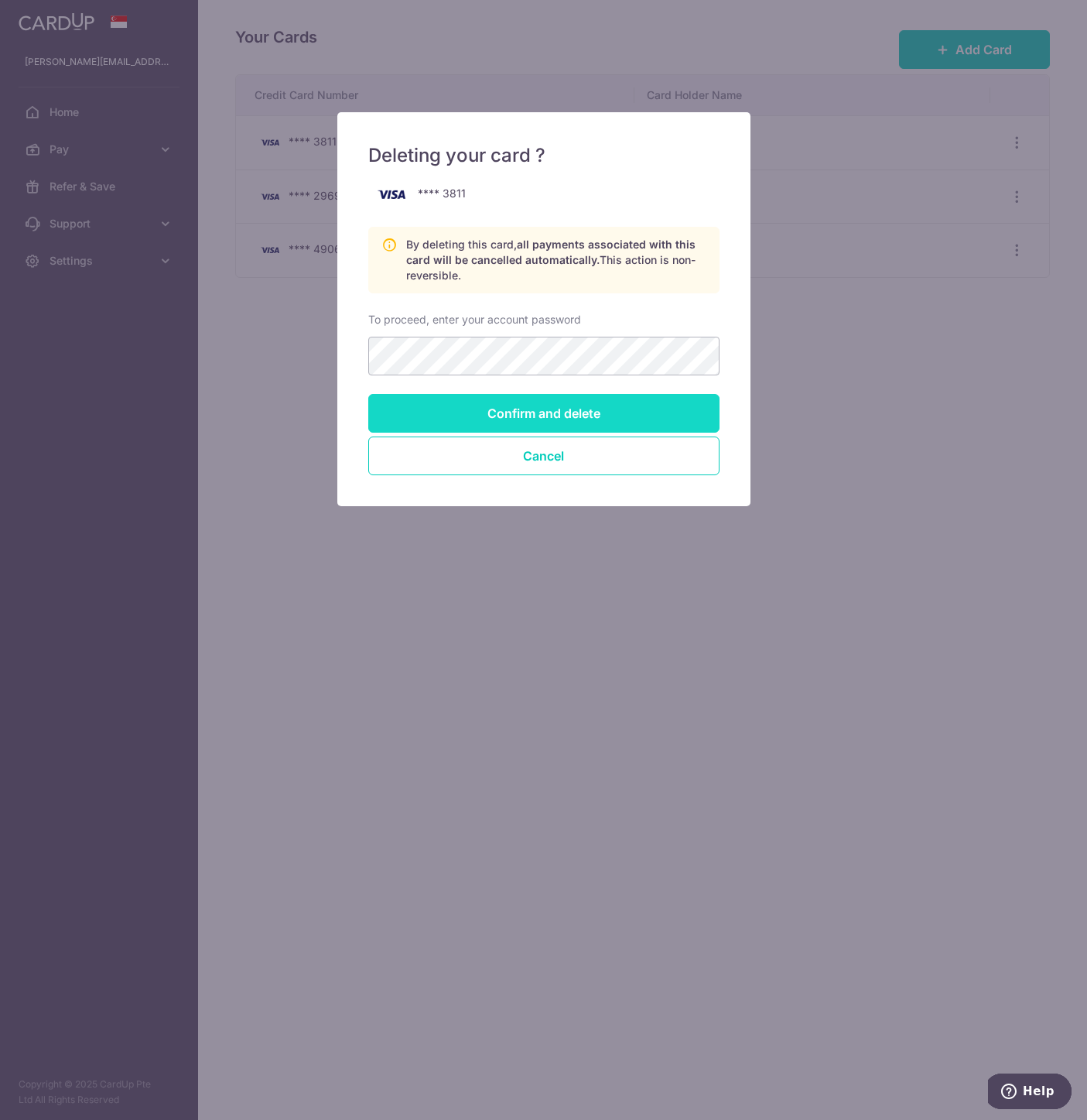
click at [534, 418] on input "Confirm and delete" at bounding box center [543, 413] width 351 height 39
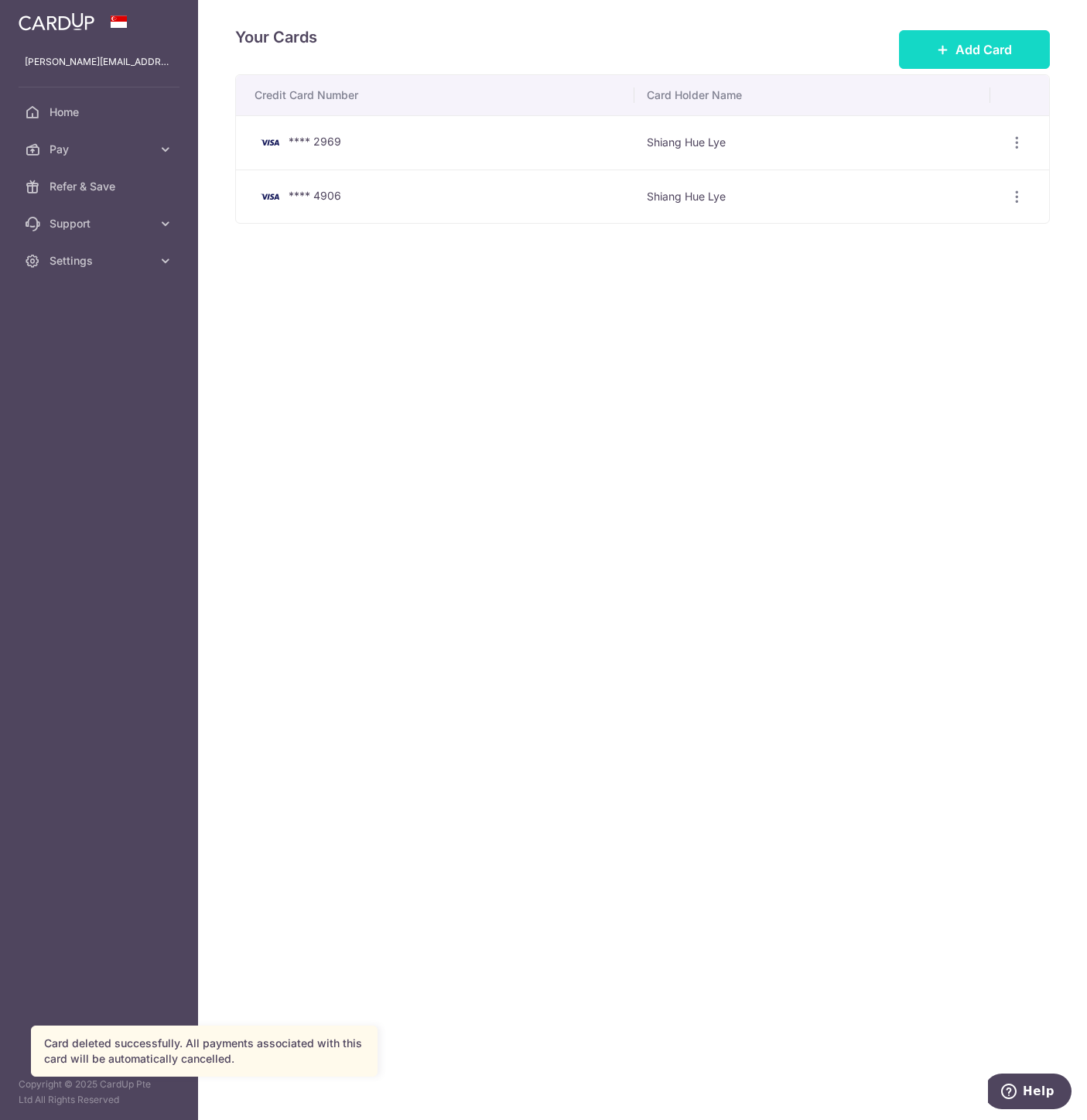
click at [938, 36] on button "Add Card" at bounding box center [974, 50] width 151 height 39
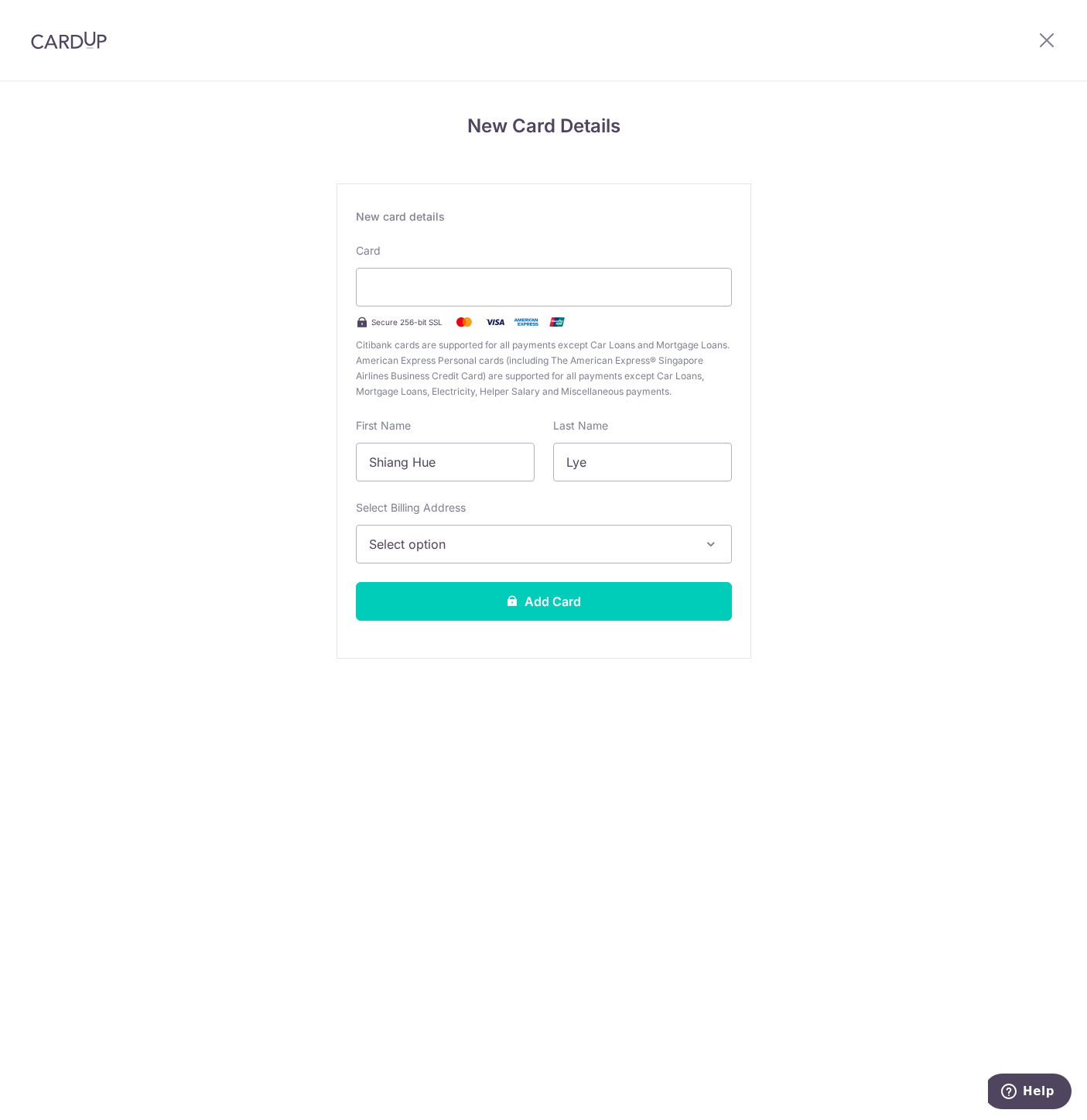
click at [490, 546] on span "Select option" at bounding box center [530, 543] width 322 height 19
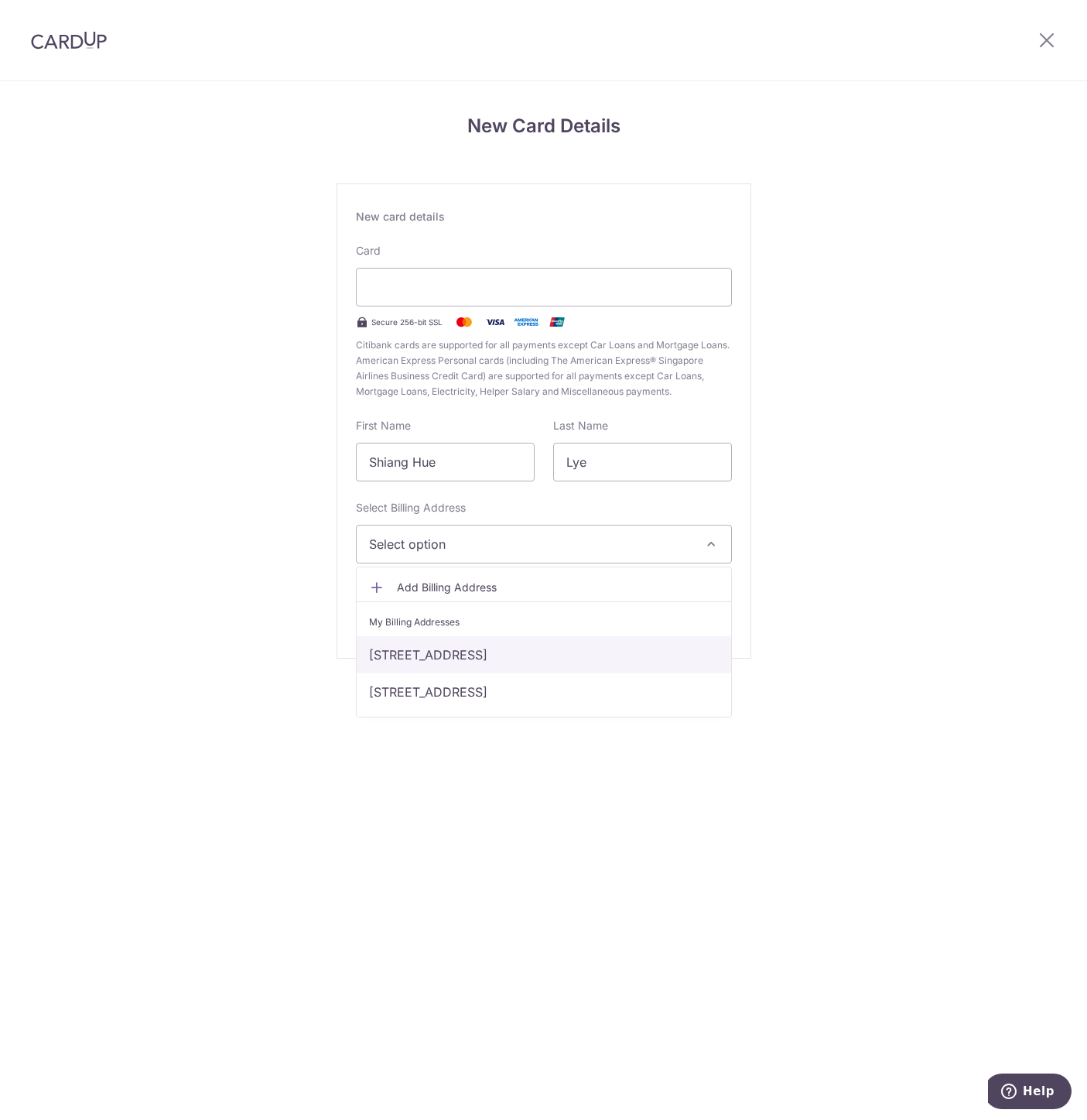
click at [488, 650] on link "[STREET_ADDRESS]" at bounding box center [543, 655] width 374 height 37
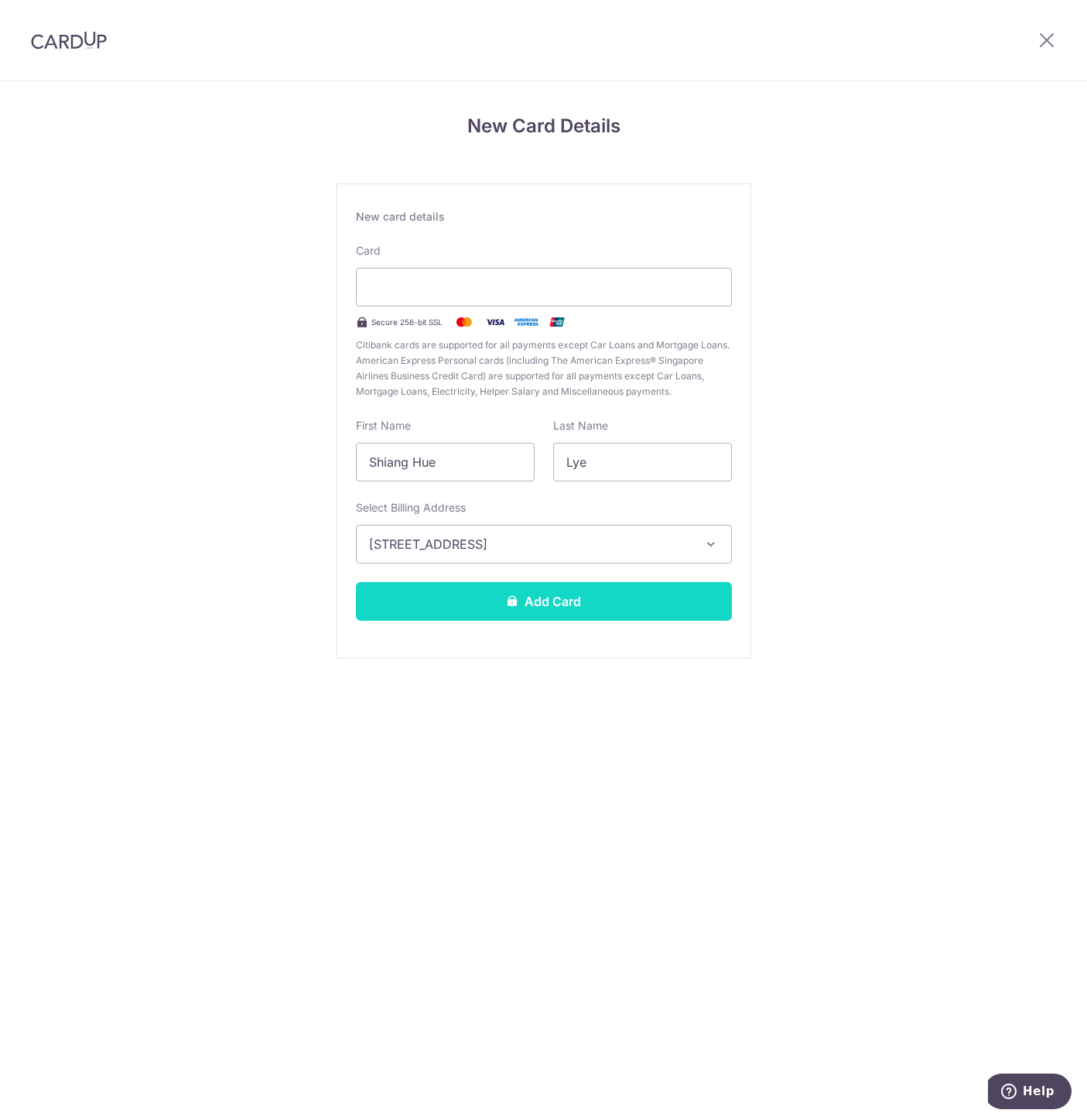
click at [547, 602] on button "Add Card" at bounding box center [543, 602] width 376 height 39
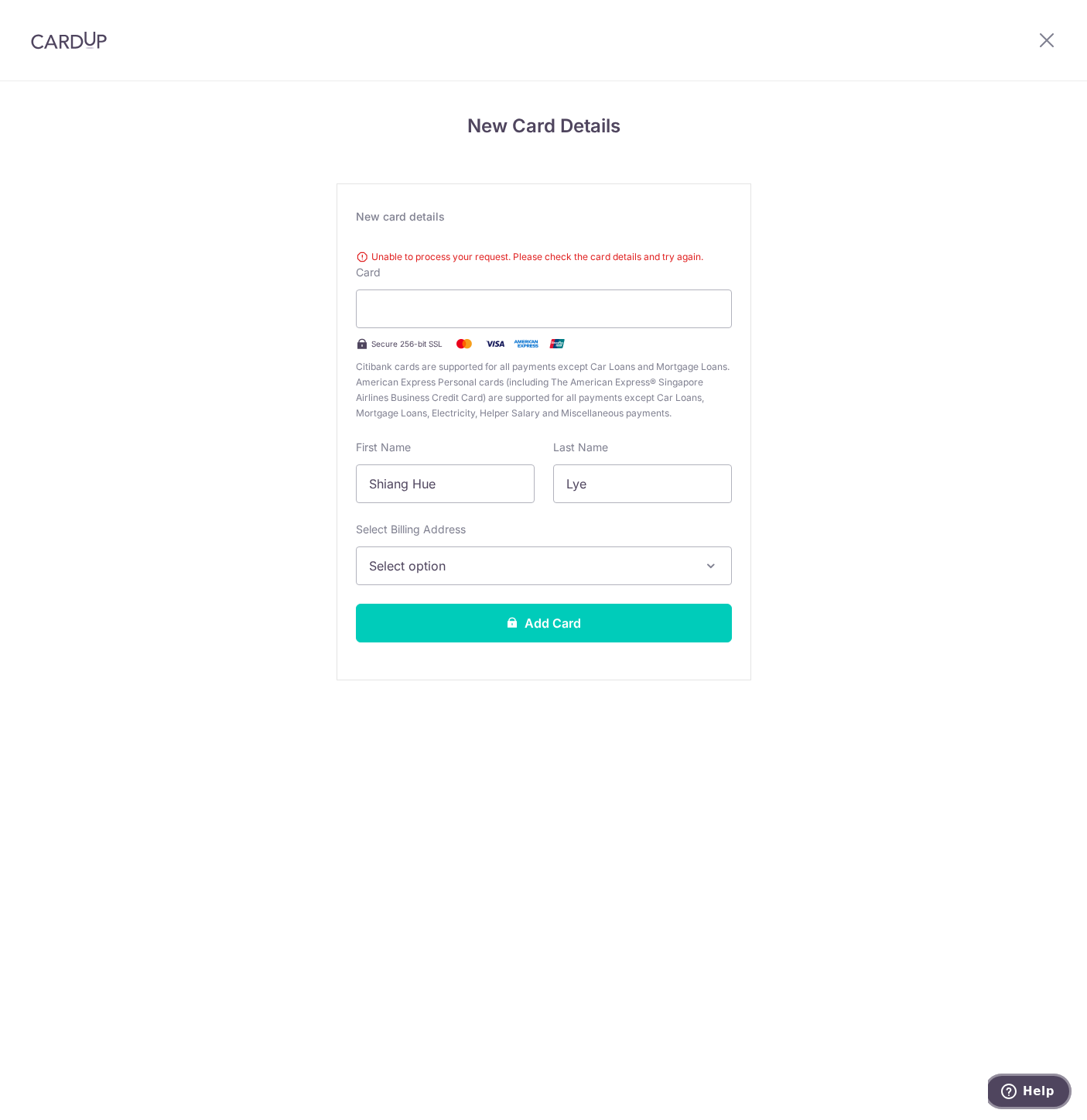
click at [1028, 1094] on span "Help" at bounding box center [1038, 1091] width 32 height 14
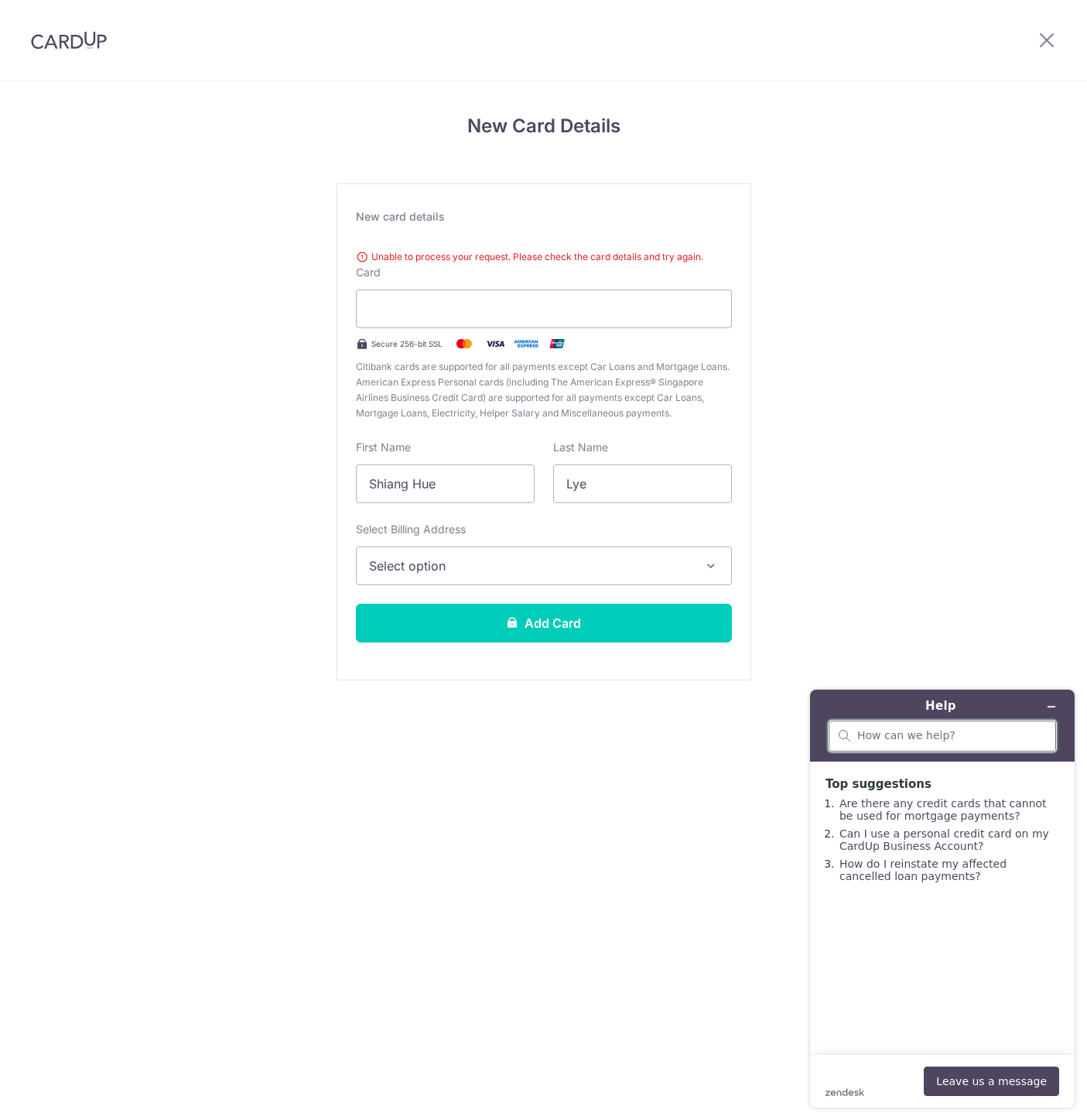
click at [906, 736] on input "search" at bounding box center [951, 736] width 188 height 14
drag, startPoint x: 373, startPoint y: 254, endPoint x: 715, endPoint y: 260, distance: 342.1
click at [715, 260] on div "Unable to process your request. Please check the card details and try again." at bounding box center [543, 257] width 376 height 15
copy div "Unable to process your request. Please check the card details and try again."
click at [1002, 735] on input "i was trying to add a credit card, but i" at bounding box center [936, 737] width 157 height 14
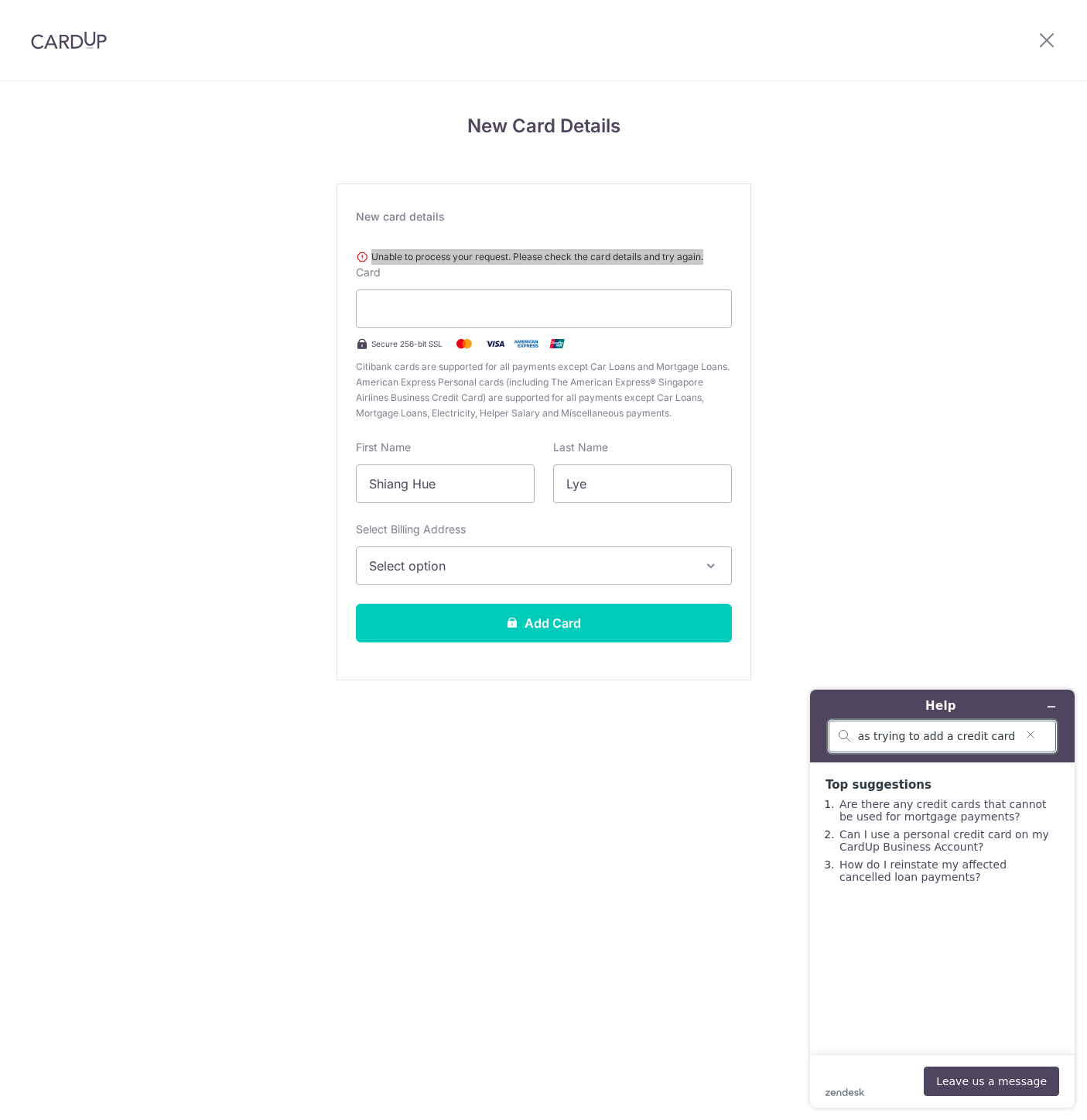
scroll to position [0, 18]
paste input "Unable to process your request. Please check the card details and try again."
type input "i was trying to add a credit card, but "Unable to process your request. Please …"
click at [1000, 1085] on button "Leave us a message" at bounding box center [991, 1080] width 135 height 29
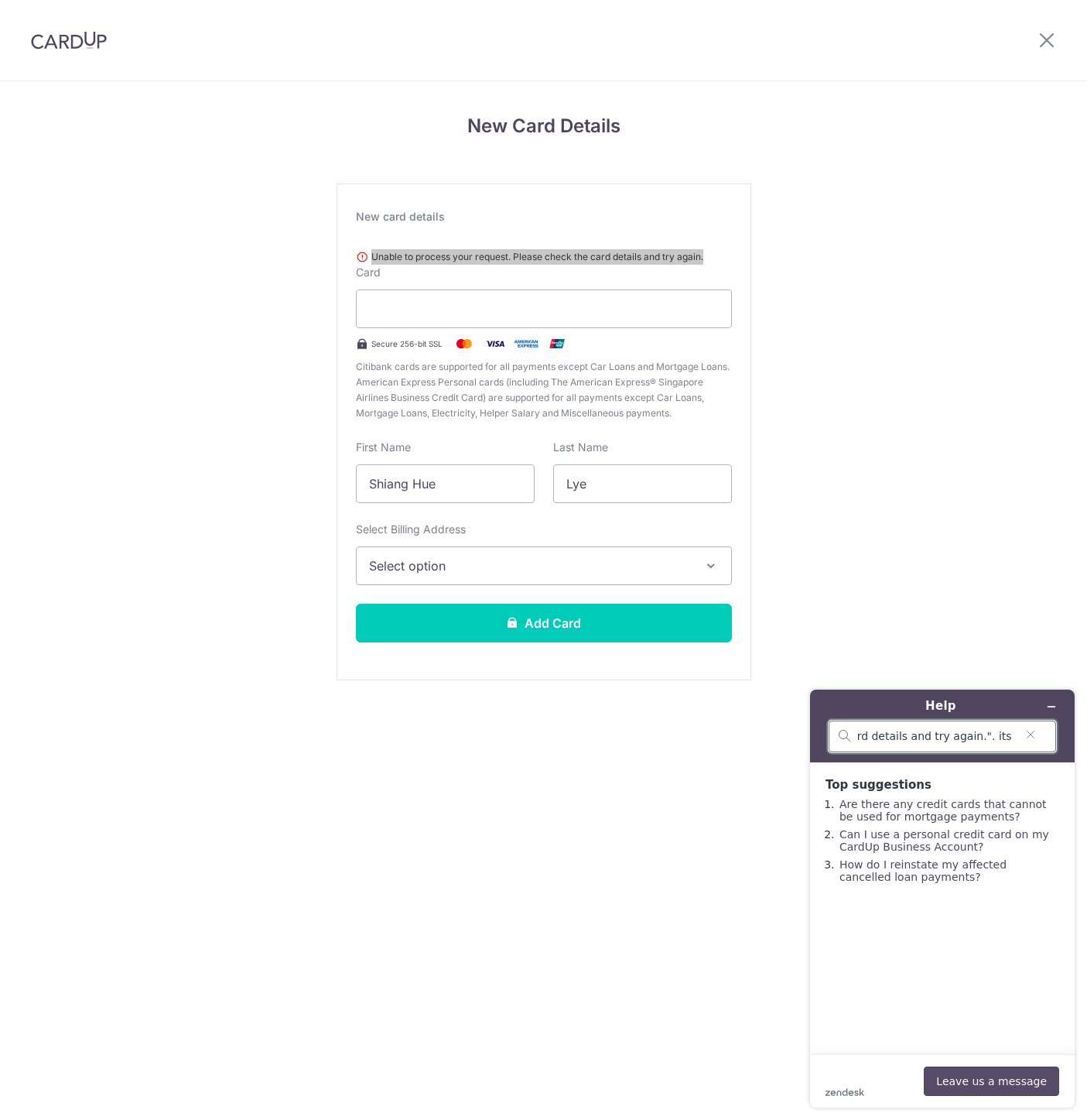
scroll to position [0, 0]
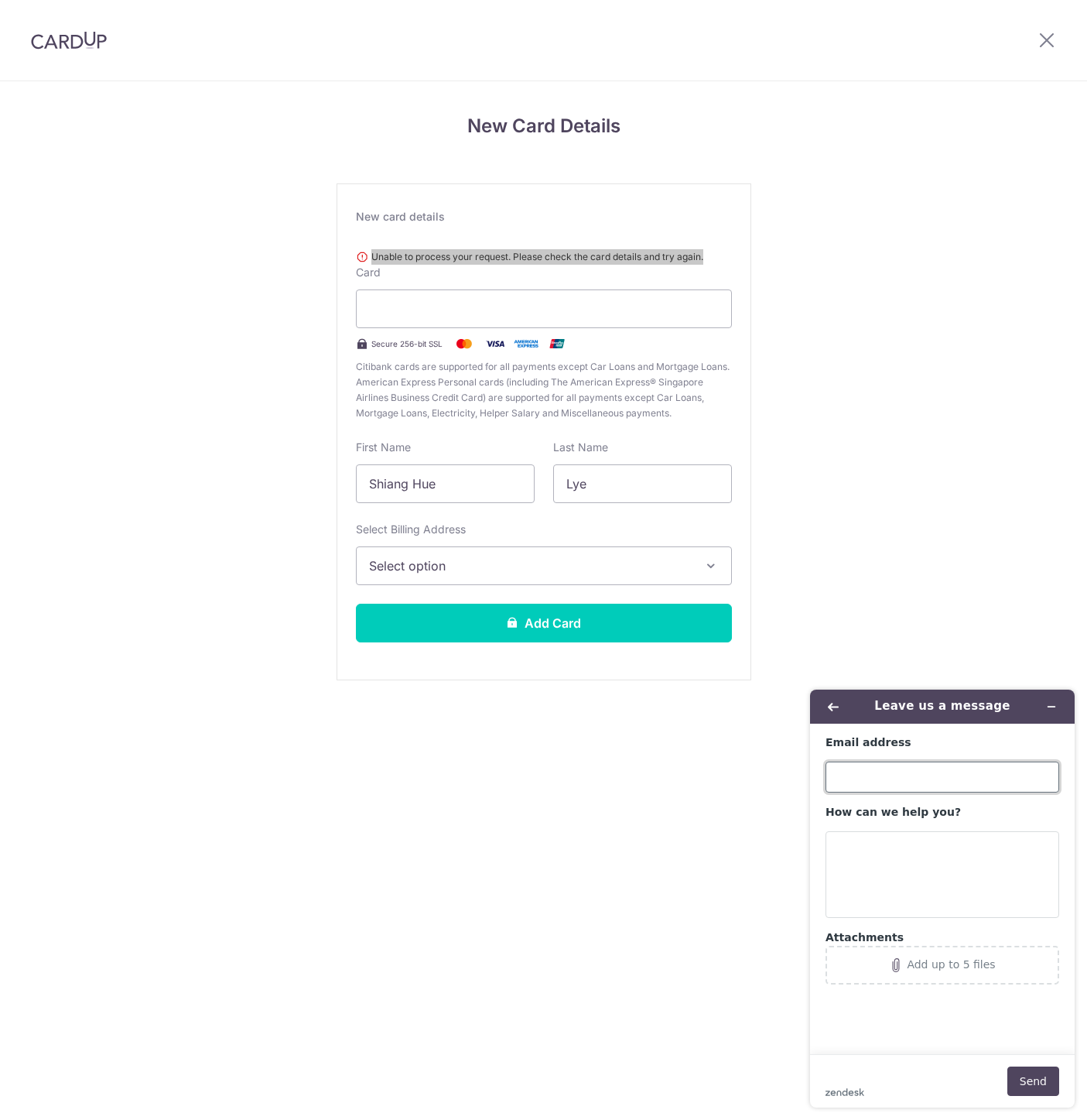
click at [944, 778] on input "Email address" at bounding box center [942, 777] width 233 height 31
type input "[PERSON_NAME][EMAIL_ADDRESS][DOMAIN_NAME]"
click at [936, 859] on textarea "How can we help you?" at bounding box center [942, 874] width 233 height 87
paste textarea "Unable to process your request. Please check the card details and try again."
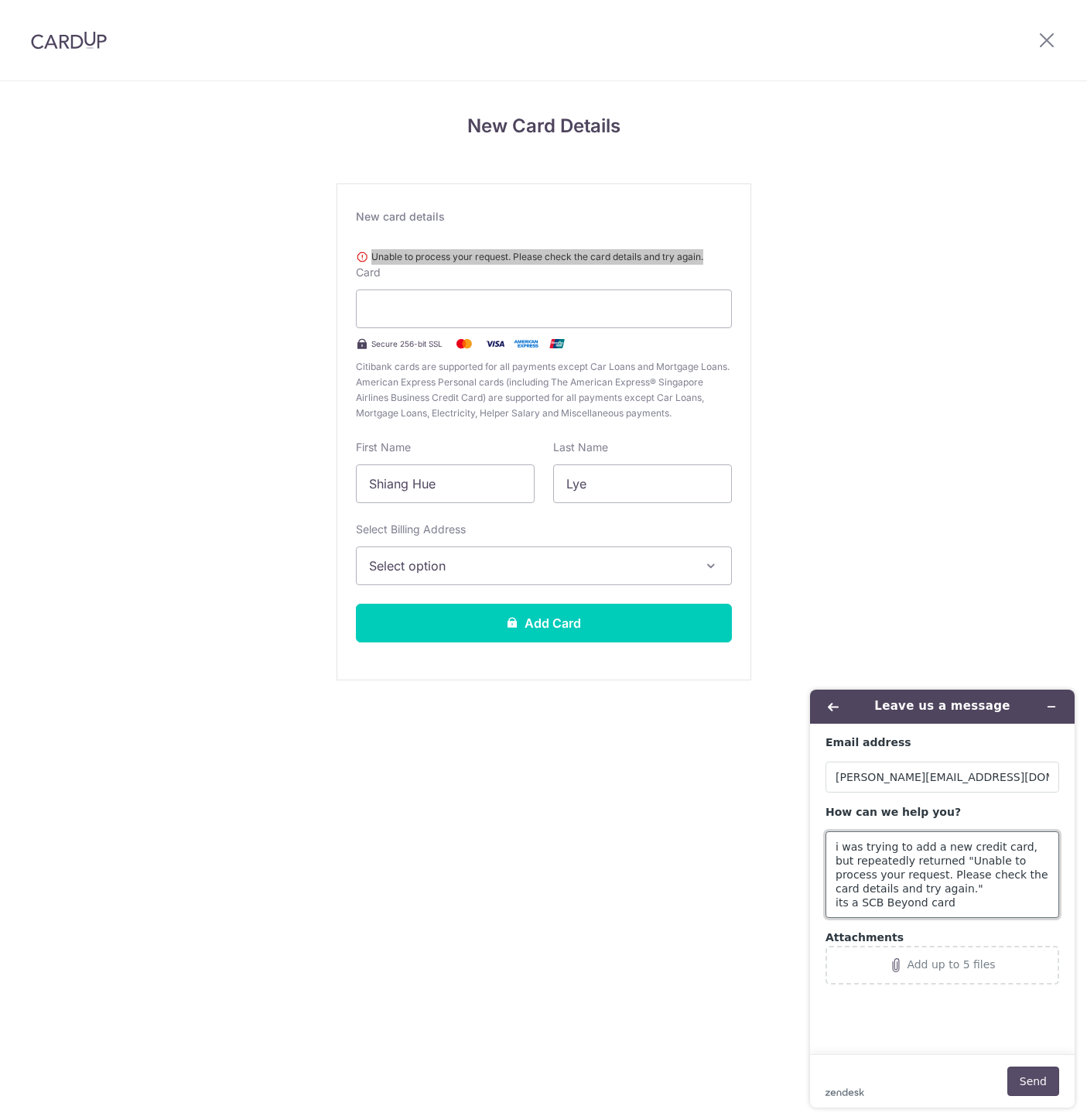
type textarea "i was trying to add a new credit card, but repeatedly returned "Unable to proce…"
click at [1052, 1083] on button "Send" at bounding box center [1033, 1080] width 52 height 29
